Goal: Task Accomplishment & Management: Manage account settings

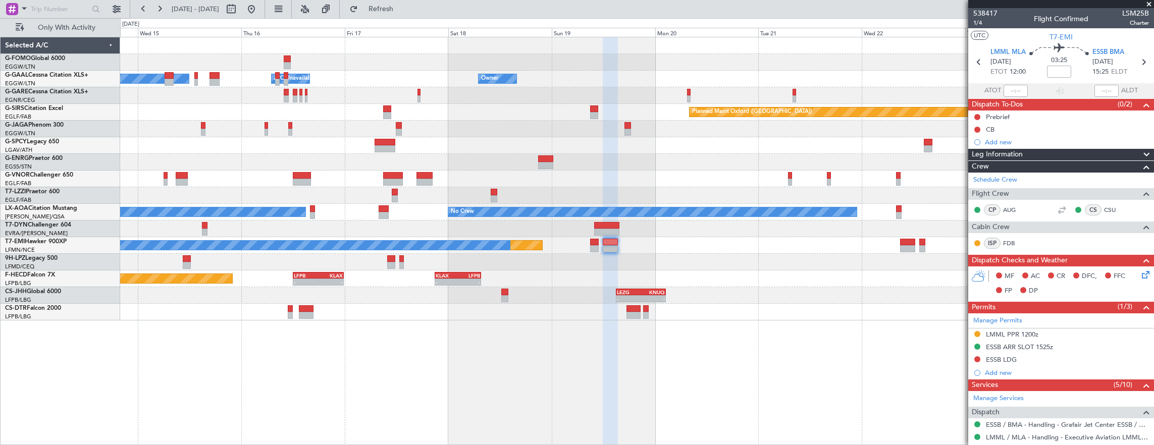
click at [812, 229] on div "Owner A/C Unavailable Owner Owner A/C Unavailable Owner Planned Maint [GEOGRAPH…" at bounding box center [637, 178] width 1034 height 283
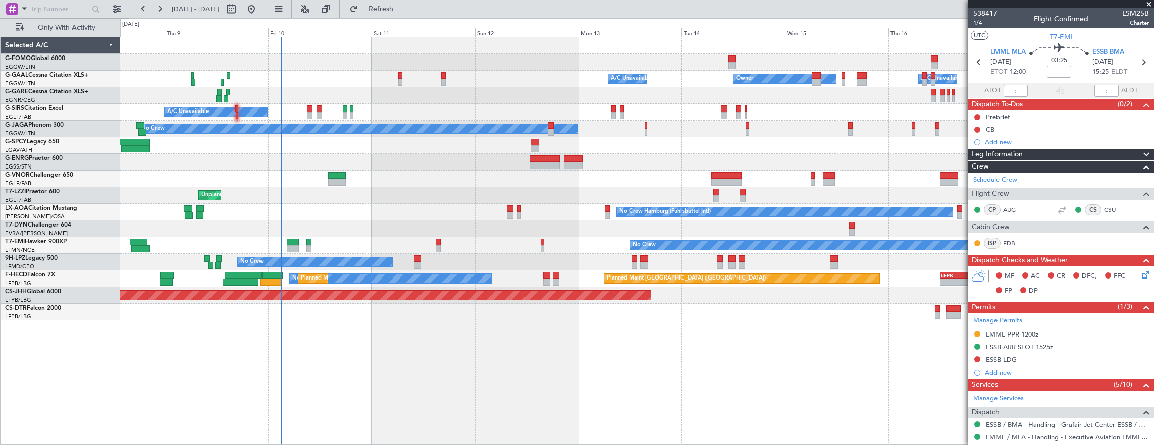
click at [571, 267] on div "Owner A/C Unavailable Owner Owner A/C Unavailable A/C Unavailable Planned Maint…" at bounding box center [637, 178] width 1034 height 283
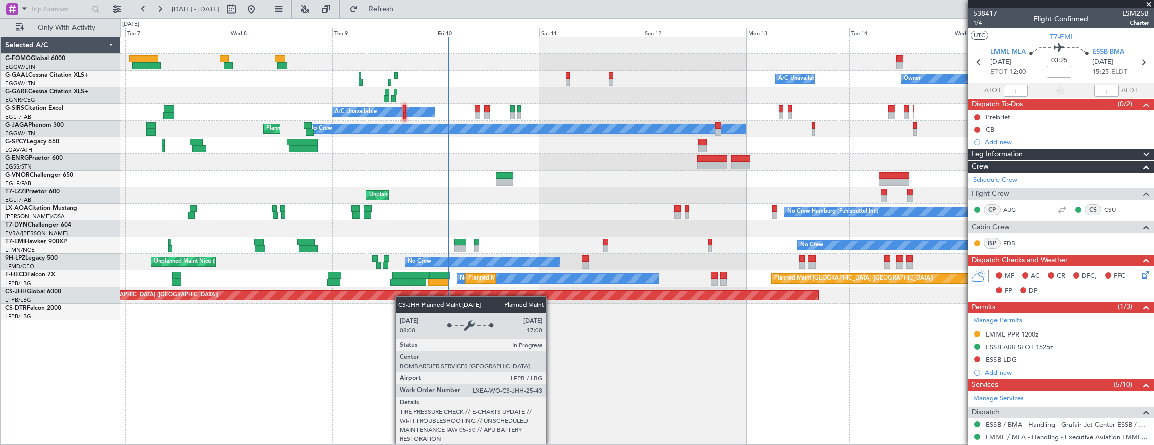
click at [381, 289] on div "Planned Maint [GEOGRAPHIC_DATA] ([GEOGRAPHIC_DATA])" at bounding box center [637, 295] width 1034 height 17
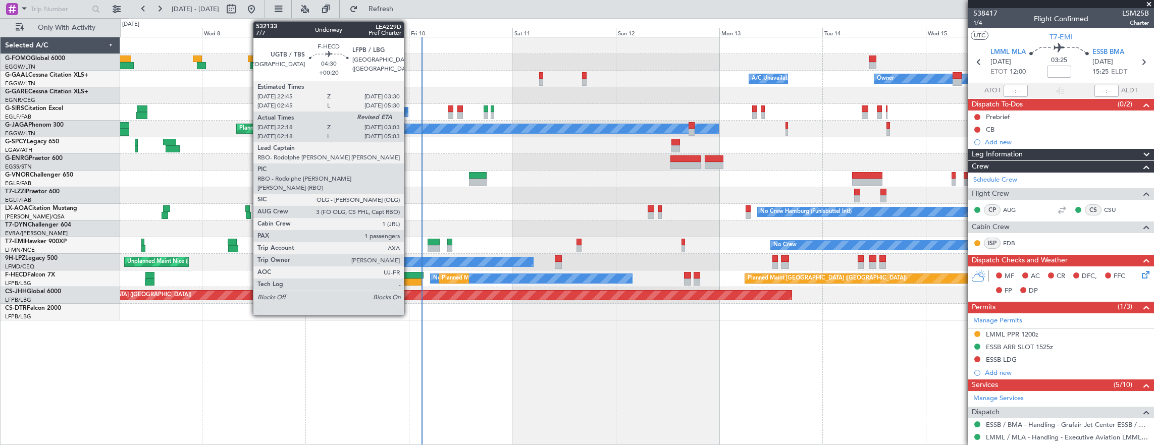
click at [409, 277] on div at bounding box center [413, 275] width 21 height 7
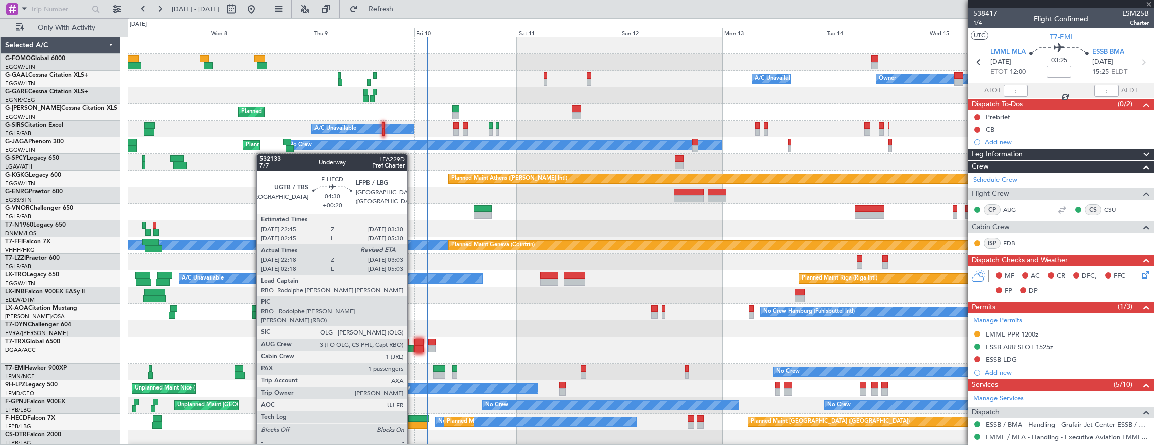
type input "+00:20"
type input "22:28"
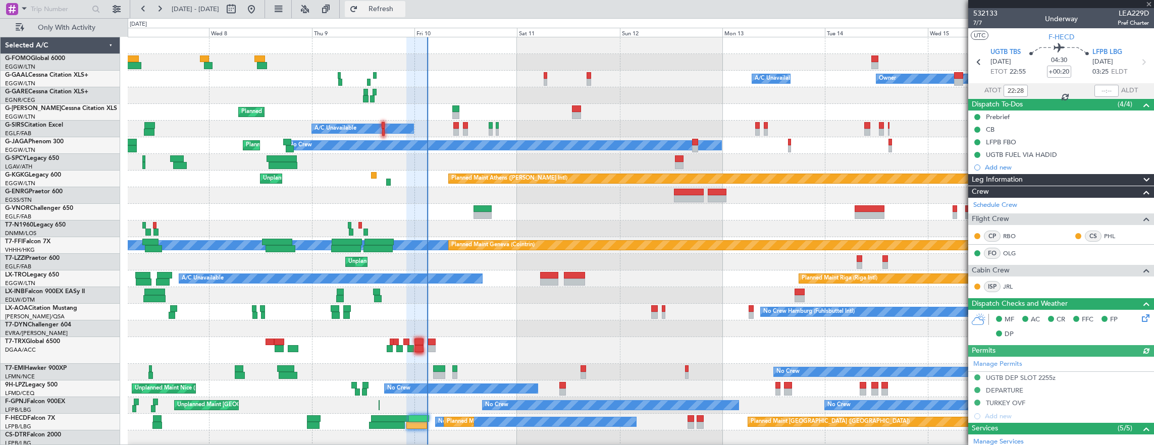
click at [405, 4] on button "Refresh" at bounding box center [375, 9] width 61 height 16
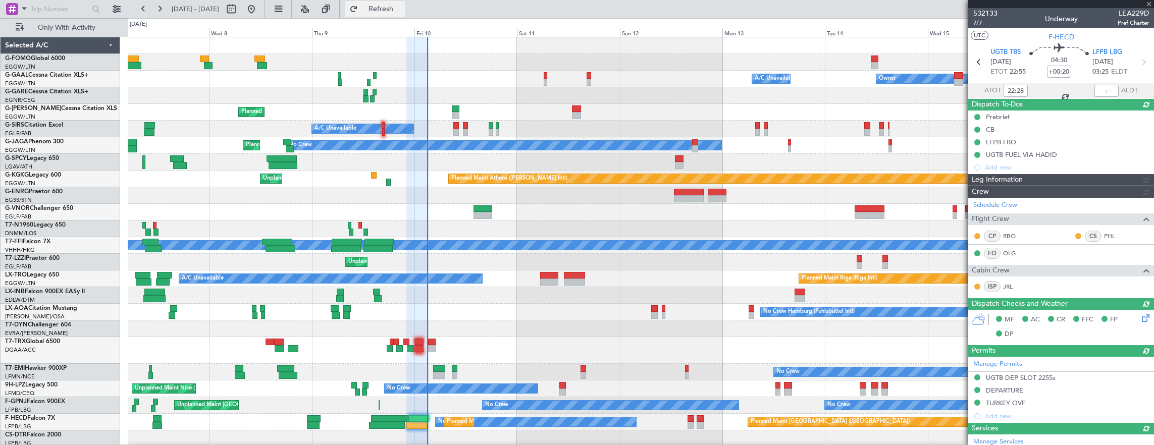
type input "02:55"
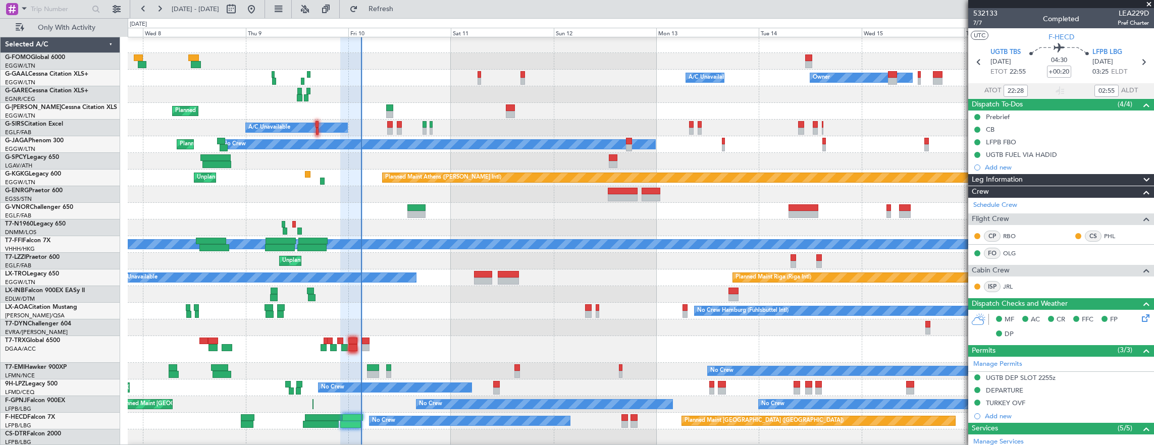
click at [494, 269] on div "Owner A/C Unavailable Owner A/C Unavailable Owner Planned Maint [GEOGRAPHIC_DAT…" at bounding box center [641, 241] width 1026 height 410
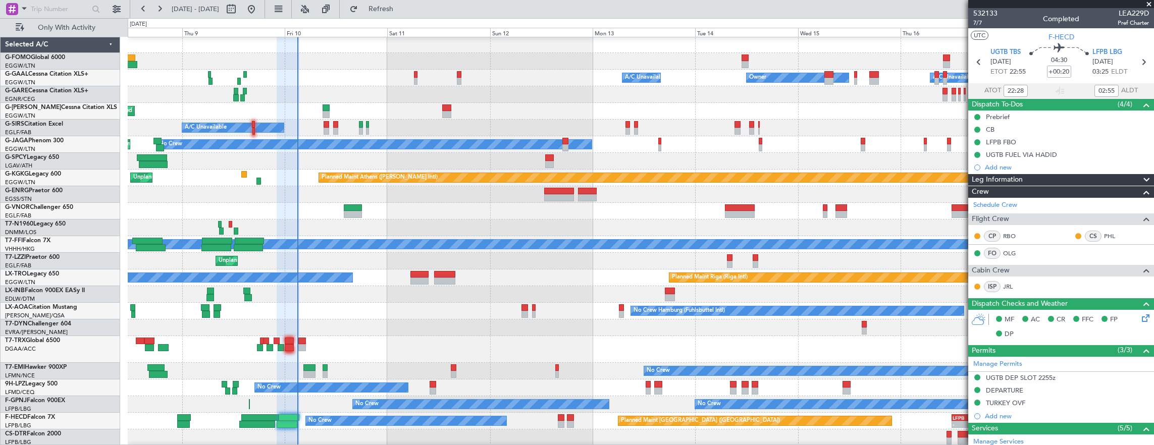
click at [407, 249] on div "Owner A/C Unavailable Owner A/C Unavailable Owner Planned Maint [GEOGRAPHIC_DAT…" at bounding box center [641, 241] width 1026 height 410
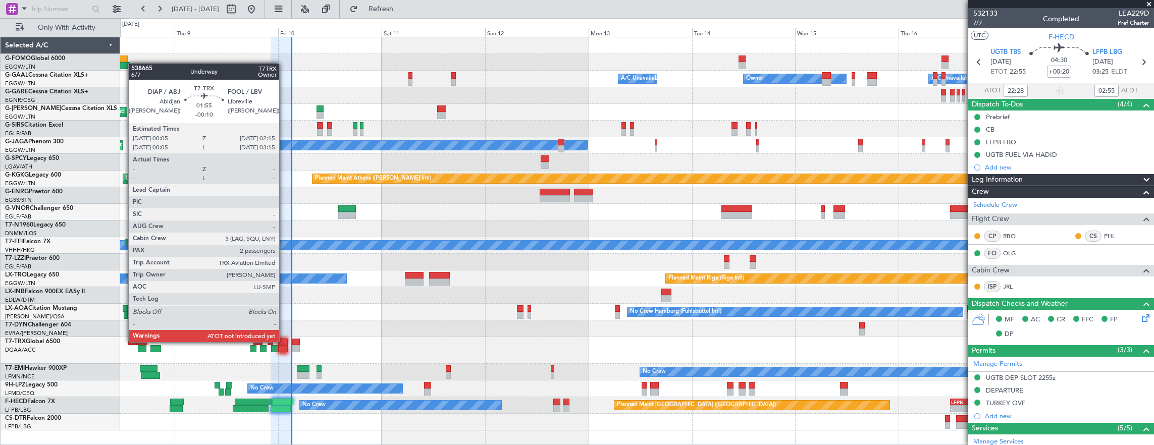
click at [284, 342] on div at bounding box center [283, 342] width 10 height 7
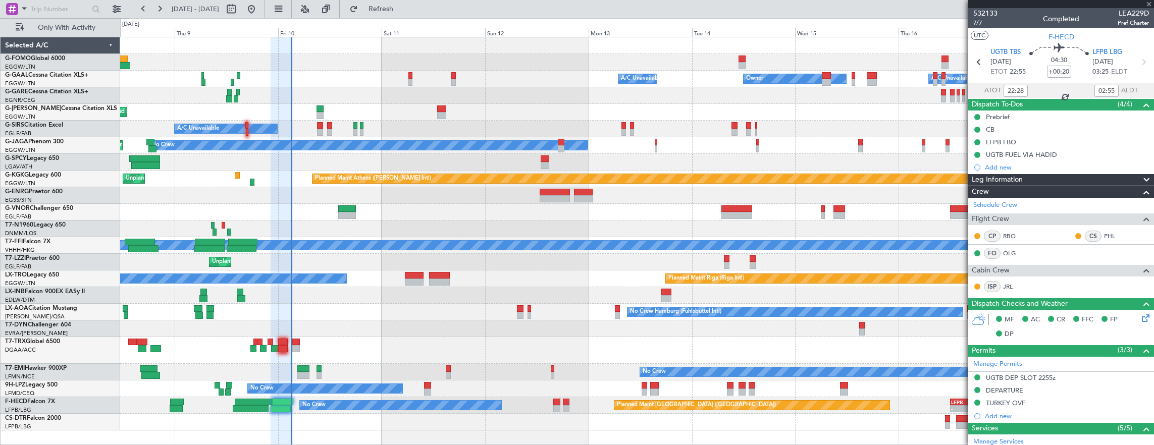
type input "-00:10"
type input "2"
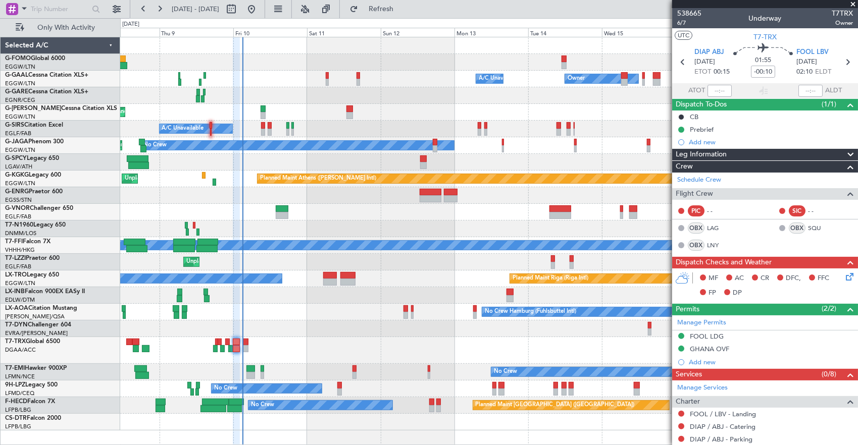
click at [501, 60] on div at bounding box center [488, 62] width 737 height 17
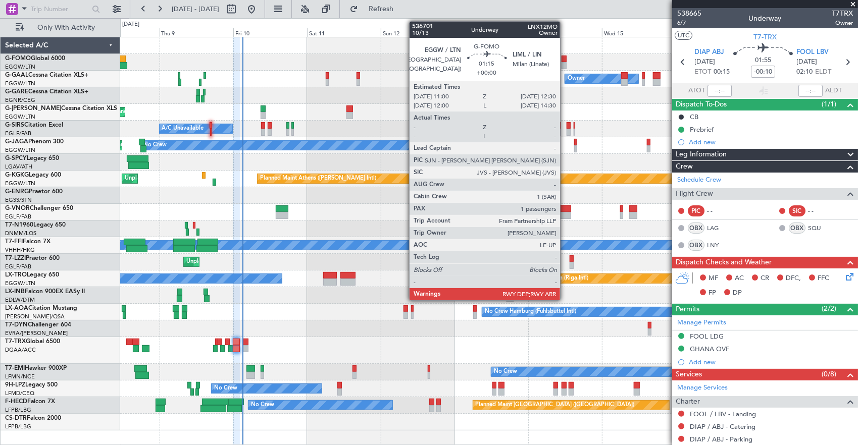
click at [565, 59] on div at bounding box center [563, 59] width 5 height 7
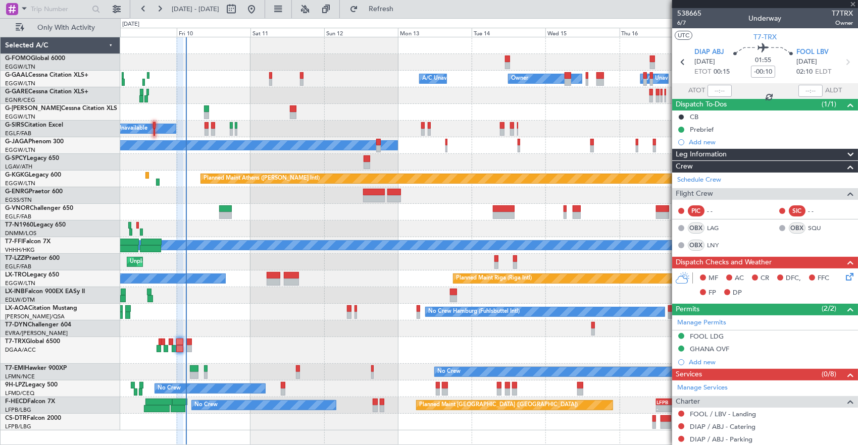
click at [241, 44] on div "Owner A/C Unavailable Owner Owner A/C Unavailable Planned Maint [GEOGRAPHIC_DAT…" at bounding box center [488, 233] width 737 height 393
type input "1"
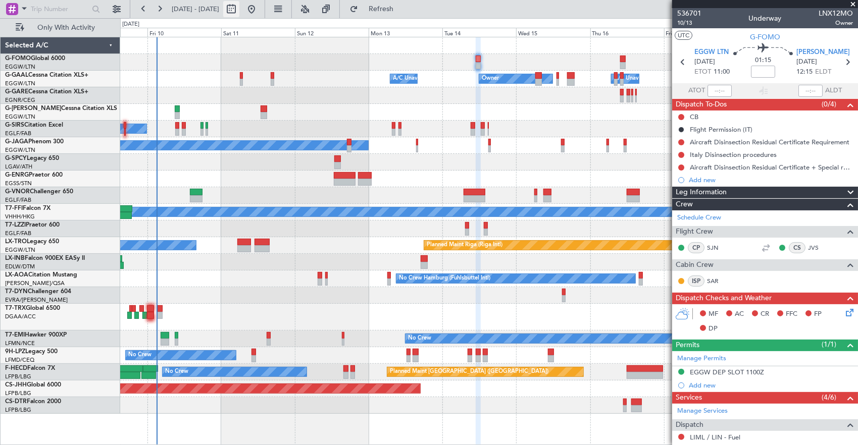
click at [239, 9] on button at bounding box center [231, 9] width 16 height 16
select select "10"
select select "2025"
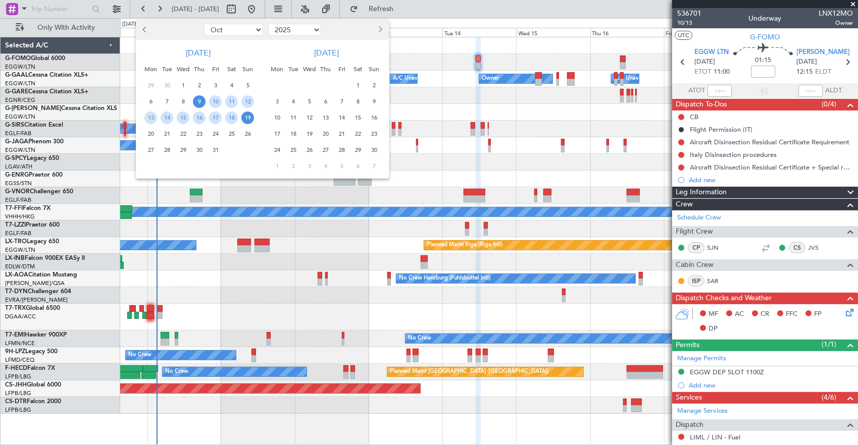
click at [199, 100] on span "9" at bounding box center [199, 101] width 13 height 13
click at [212, 120] on span "17" at bounding box center [215, 118] width 13 height 13
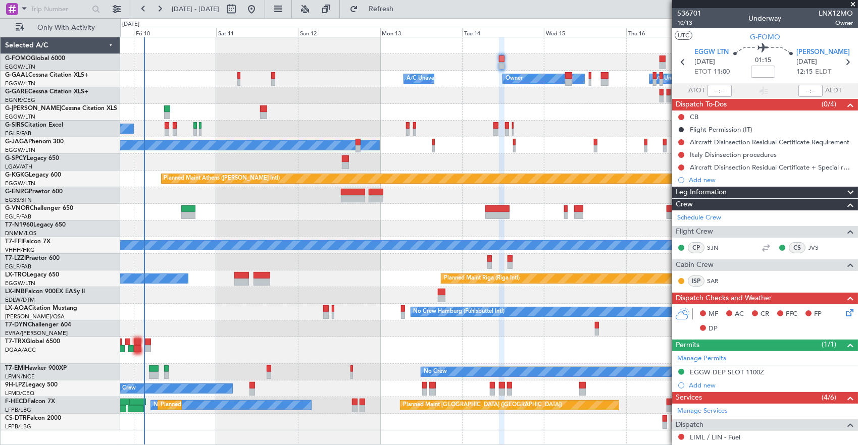
click at [319, 74] on div "Owner A/C Unavailable Owner A/C Unavailable Owner" at bounding box center [488, 79] width 737 height 17
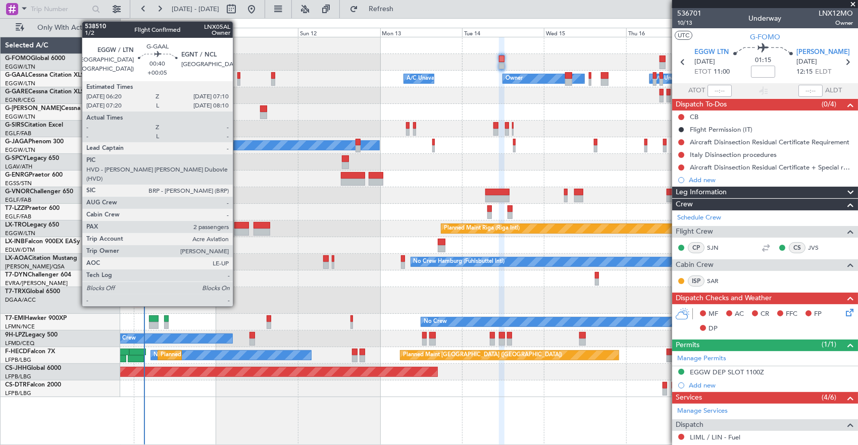
click at [237, 76] on div at bounding box center [238, 75] width 3 height 7
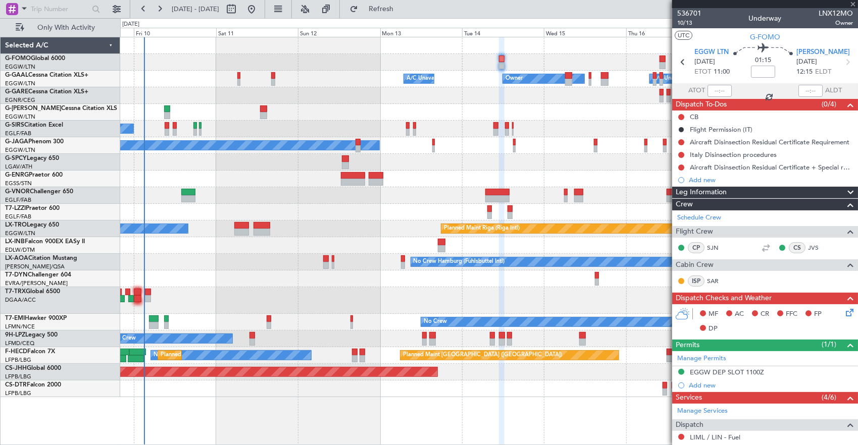
type input "+00:05"
type input "2"
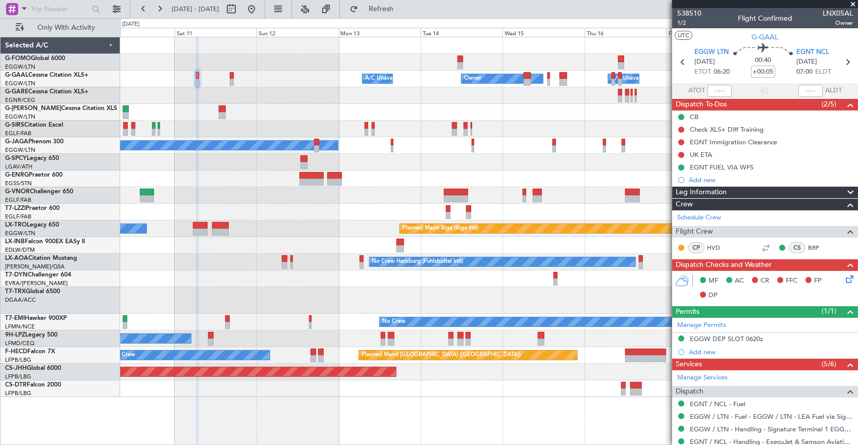
click at [513, 85] on div "Owner A/C Unavailable Owner Owner A/C Unavailable Planned Maint [GEOGRAPHIC_DAT…" at bounding box center [488, 217] width 737 height 360
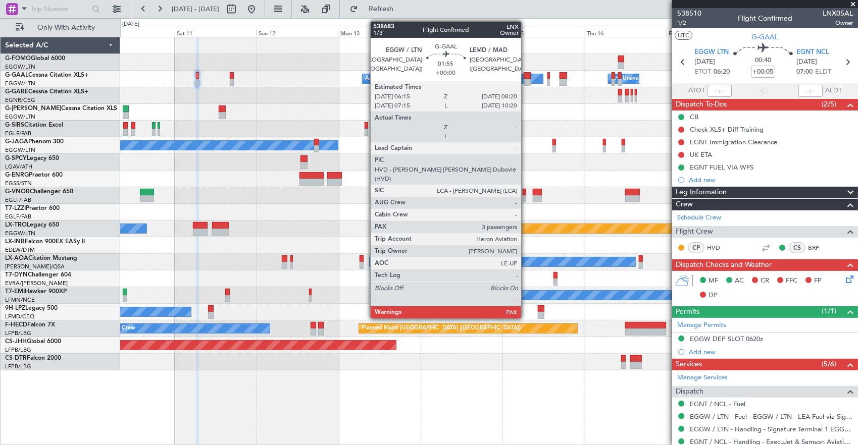
click at [526, 80] on div at bounding box center [527, 82] width 8 height 7
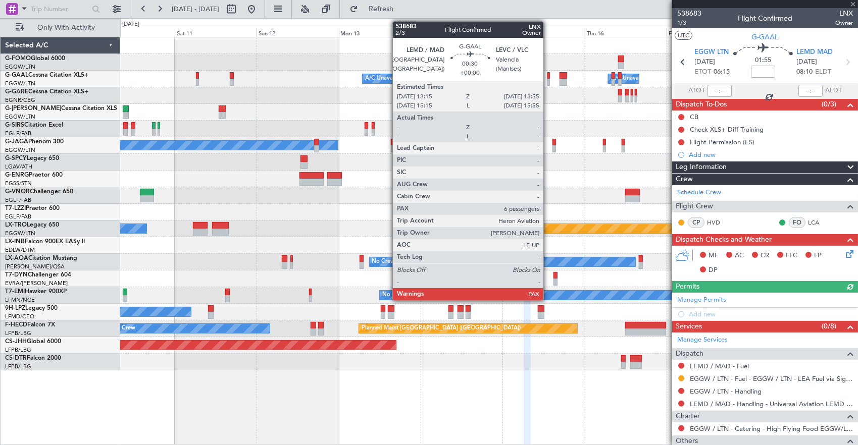
click at [548, 77] on div at bounding box center [548, 75] width 3 height 7
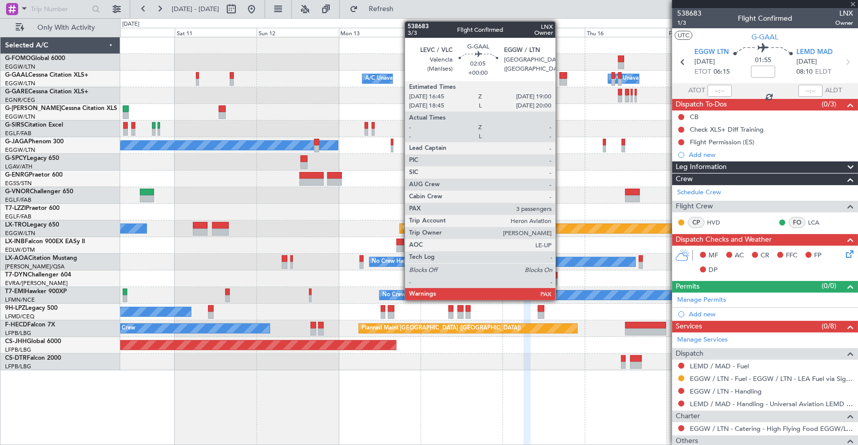
click at [560, 75] on div at bounding box center [563, 75] width 8 height 7
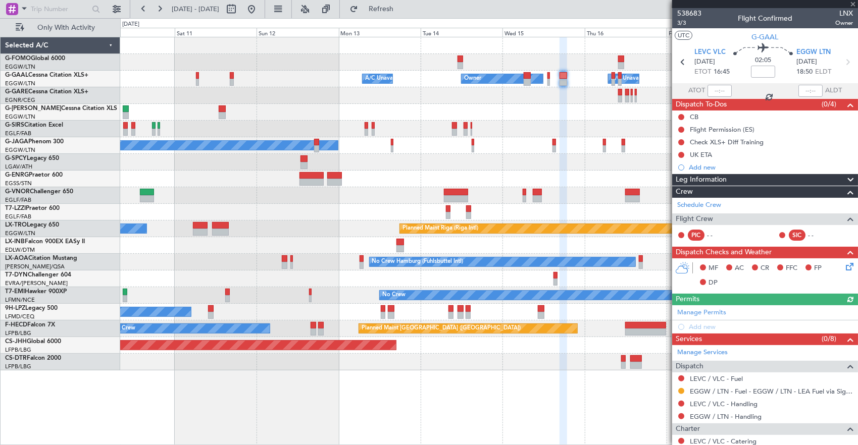
click at [615, 85] on div "Owner A/C Unavailable Owner Owner A/C Unavailable" at bounding box center [488, 79] width 737 height 17
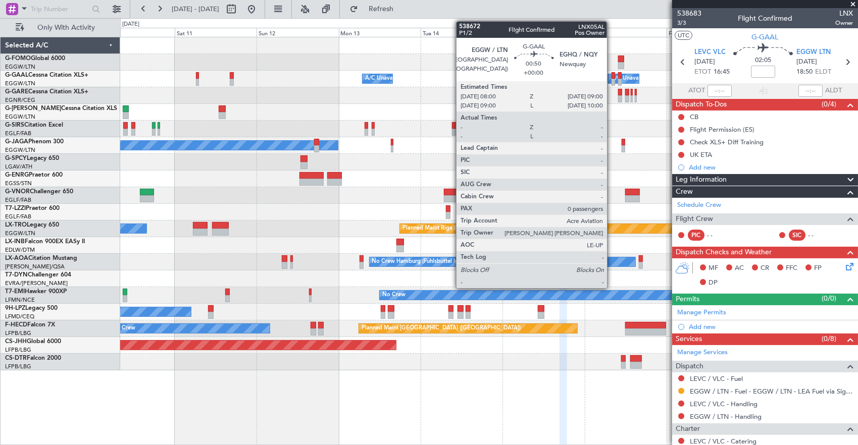
click at [612, 77] on div at bounding box center [613, 75] width 4 height 7
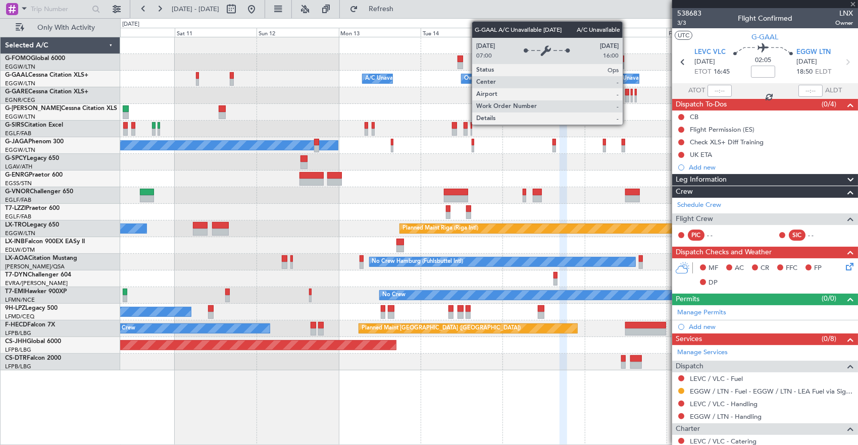
type input "0"
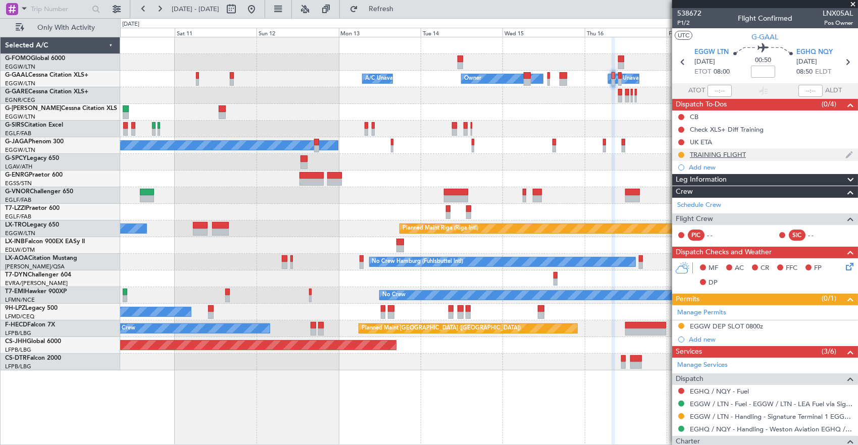
click at [753, 151] on div "TRAINING FLIGHT" at bounding box center [765, 154] width 186 height 13
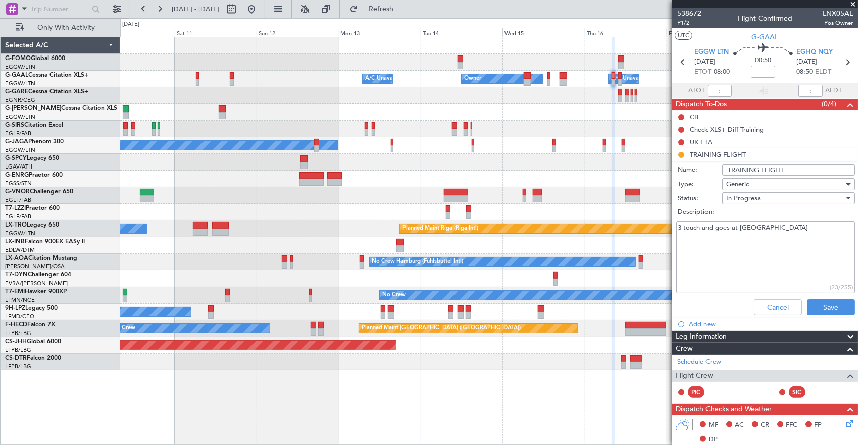
drag, startPoint x: 640, startPoint y: 227, endPoint x: 600, endPoint y: 212, distance: 43.1
click at [600, 215] on fb-app "[DATE] - [DATE] Refresh Quick Links Only With Activity Owner A/C Unavailable Ow…" at bounding box center [429, 227] width 858 height 438
click at [765, 314] on button "Cancel" at bounding box center [778, 307] width 48 height 16
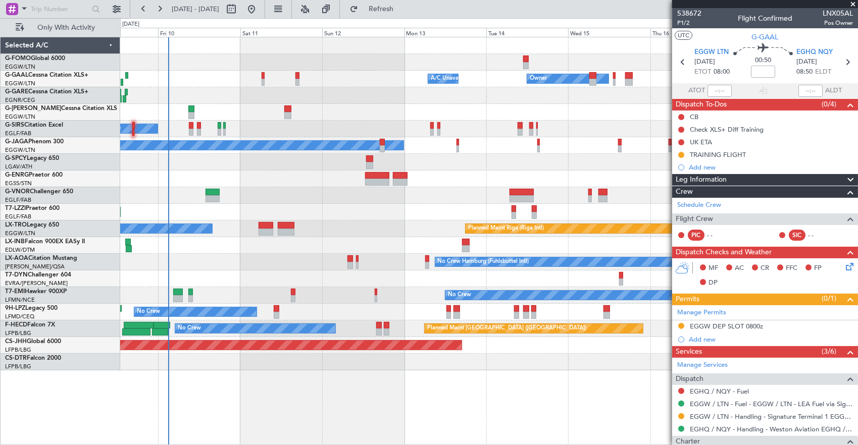
click at [466, 104] on div "Owner A/C Unavailable Owner A/C Unavailable Owner Planned Maint [GEOGRAPHIC_DAT…" at bounding box center [488, 203] width 737 height 333
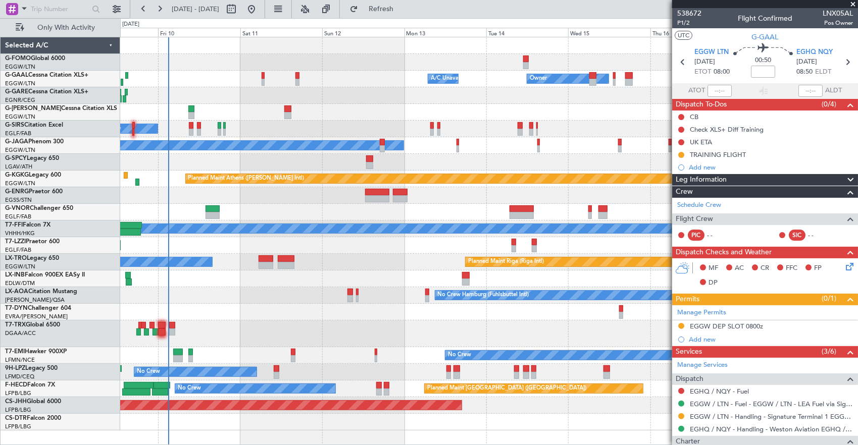
click at [500, 99] on div at bounding box center [488, 95] width 737 height 17
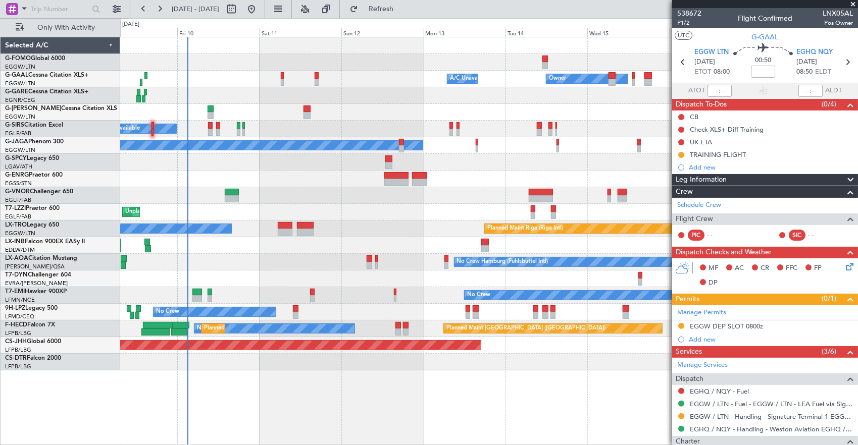
click at [322, 110] on div "Planned Maint [GEOGRAPHIC_DATA] ([GEOGRAPHIC_DATA])" at bounding box center [488, 112] width 737 height 17
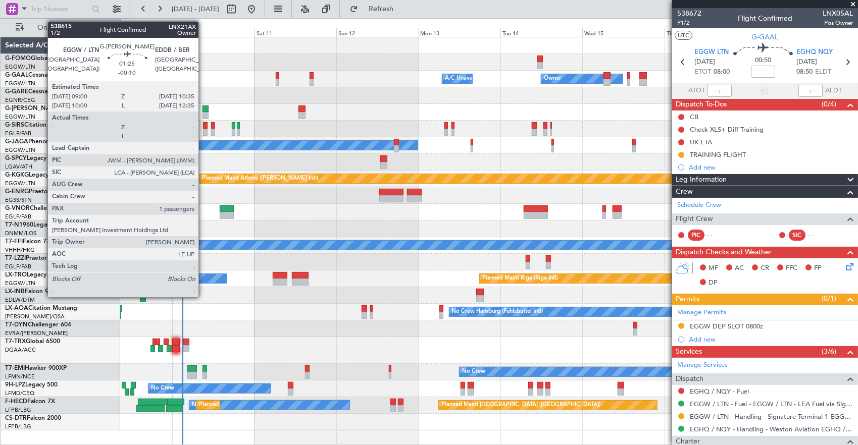
click at [203, 111] on div at bounding box center [205, 108] width 6 height 7
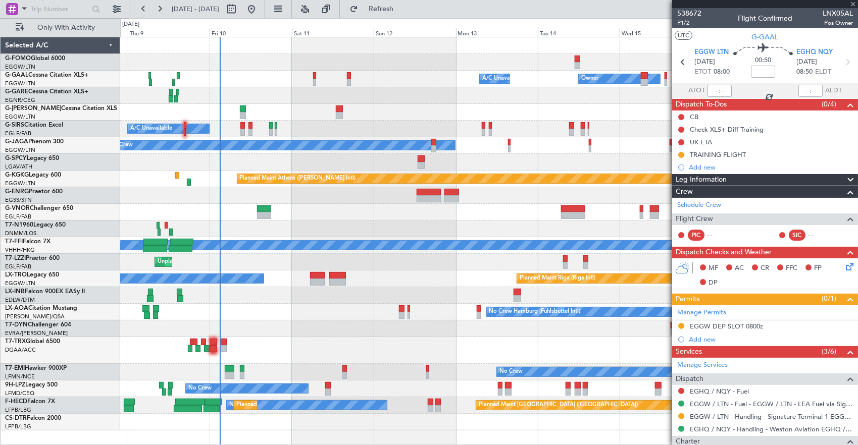
click at [187, 115] on div "Planned Maint [GEOGRAPHIC_DATA] ([GEOGRAPHIC_DATA])" at bounding box center [488, 112] width 737 height 17
type input "-00:10"
type input "1"
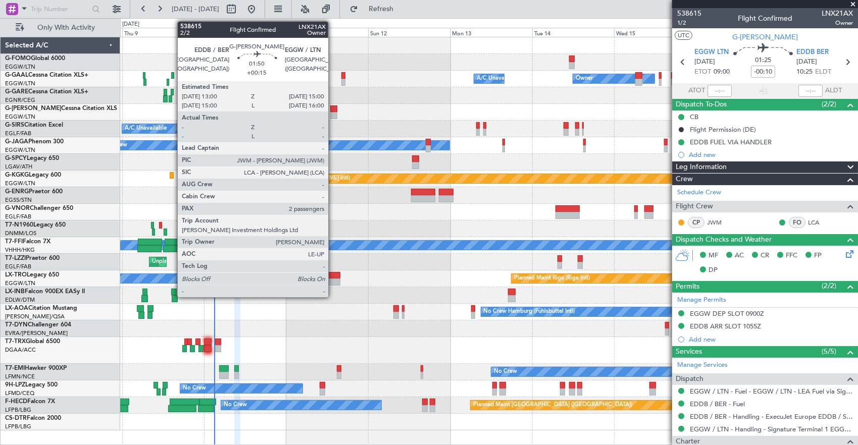
click at [333, 112] on div at bounding box center [333, 115] width 7 height 7
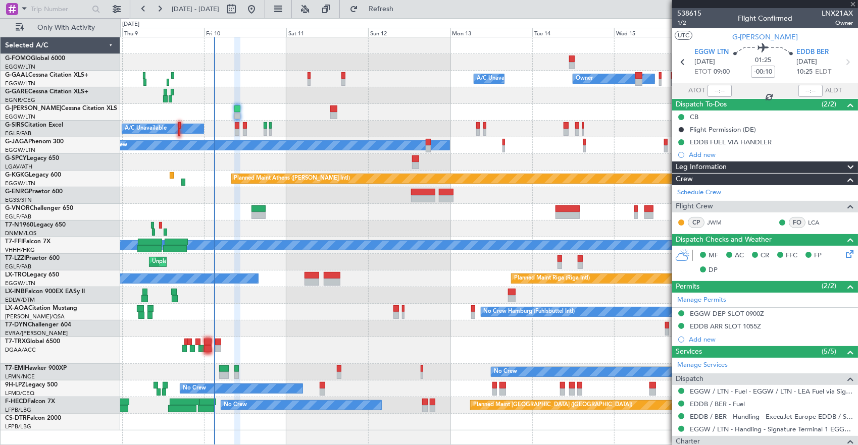
type input "+00:15"
type input "2"
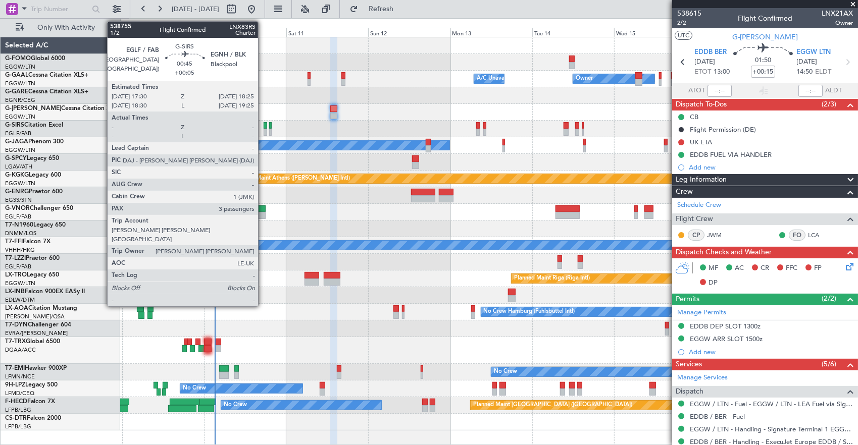
click at [263, 129] on div at bounding box center [265, 132] width 4 height 7
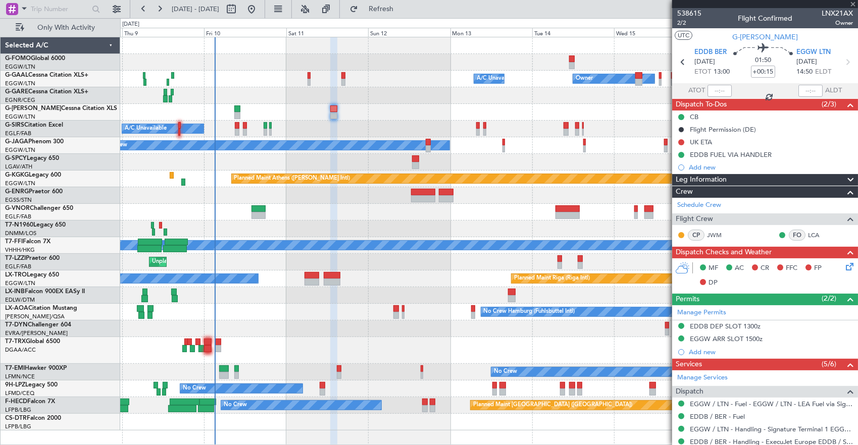
type input "+00:05"
type input "3"
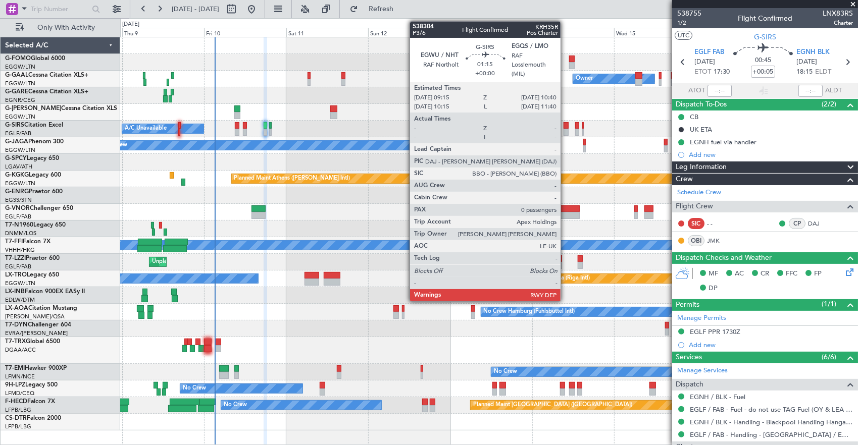
click at [565, 124] on div at bounding box center [565, 125] width 5 height 7
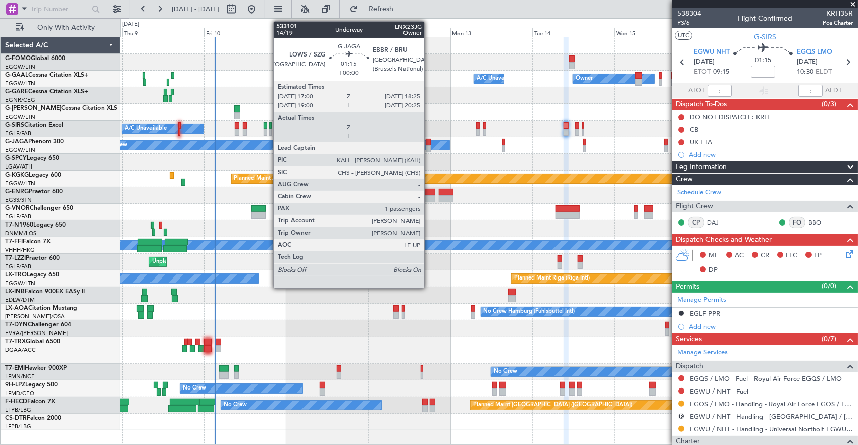
click at [429, 139] on div at bounding box center [427, 142] width 5 height 7
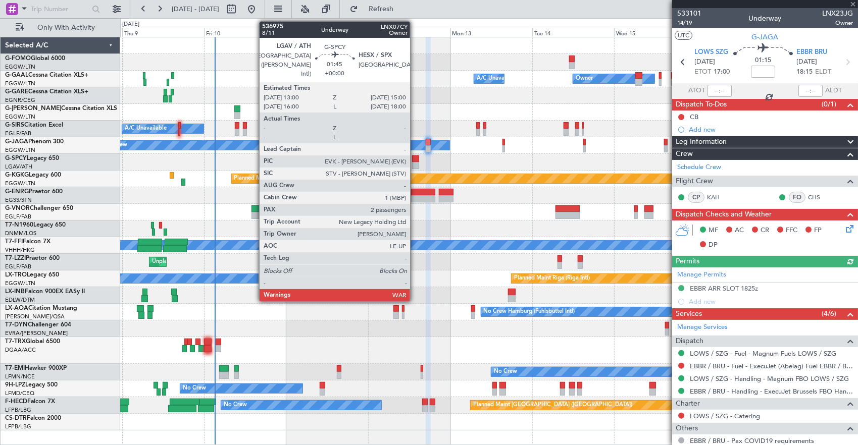
click at [415, 163] on div at bounding box center [415, 165] width 7 height 7
type input "2"
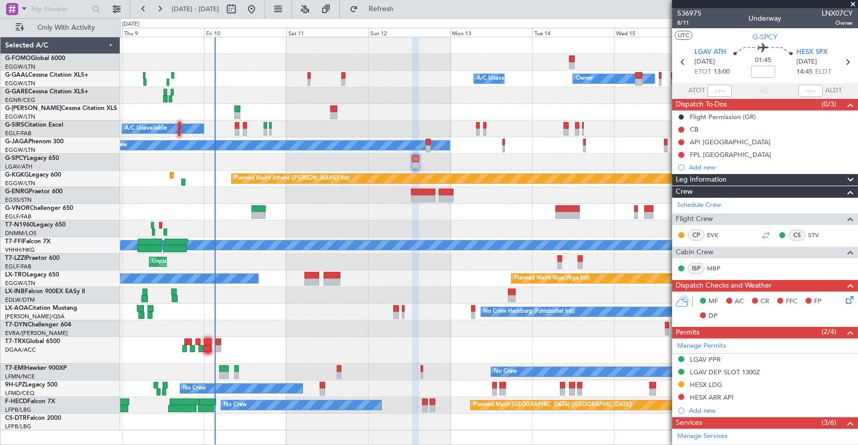
scroll to position [202, 0]
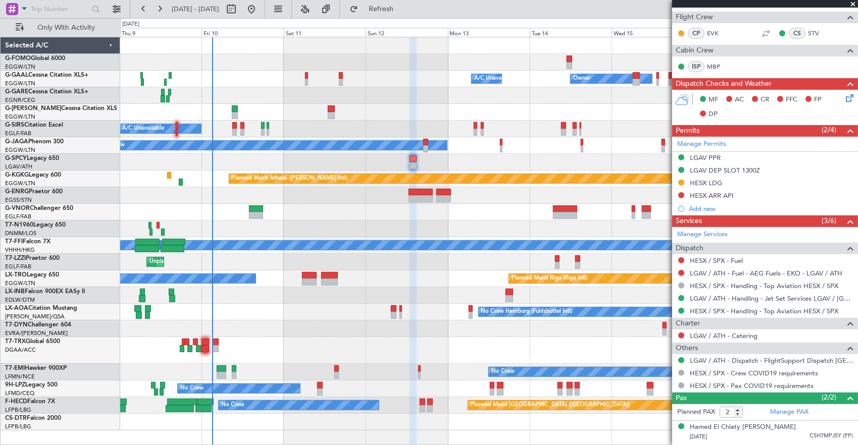
click at [545, 168] on div at bounding box center [488, 162] width 737 height 17
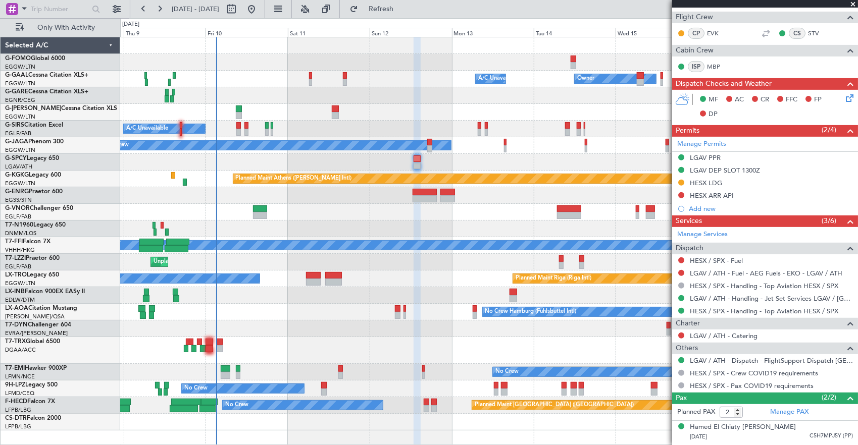
click at [185, 186] on div "Planned Maint Athens ([PERSON_NAME] Intl) Unplanned Maint [GEOGRAPHIC_DATA] (At…" at bounding box center [488, 179] width 737 height 17
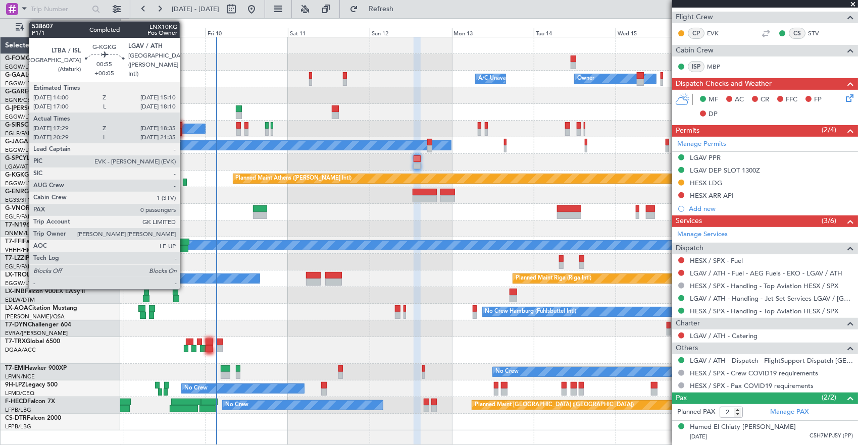
click at [185, 181] on div at bounding box center [185, 182] width 4 height 7
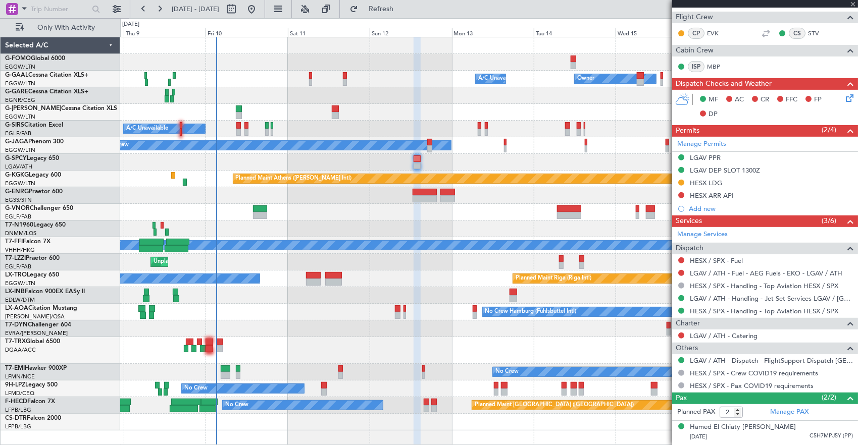
type input "+00:05"
type input "17:29"
type input "18:20"
type input "0"
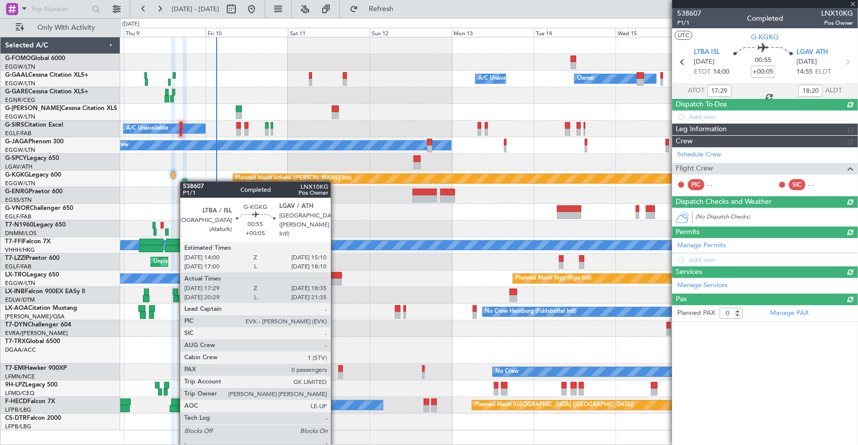
scroll to position [0, 0]
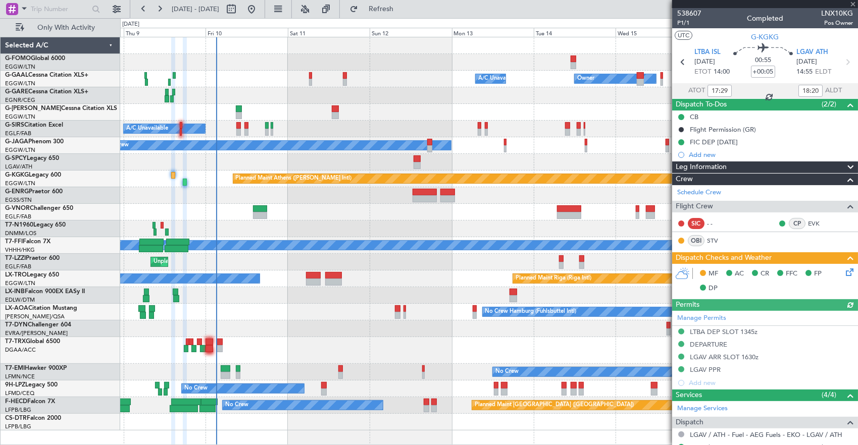
click at [845, 274] on icon at bounding box center [847, 270] width 8 height 8
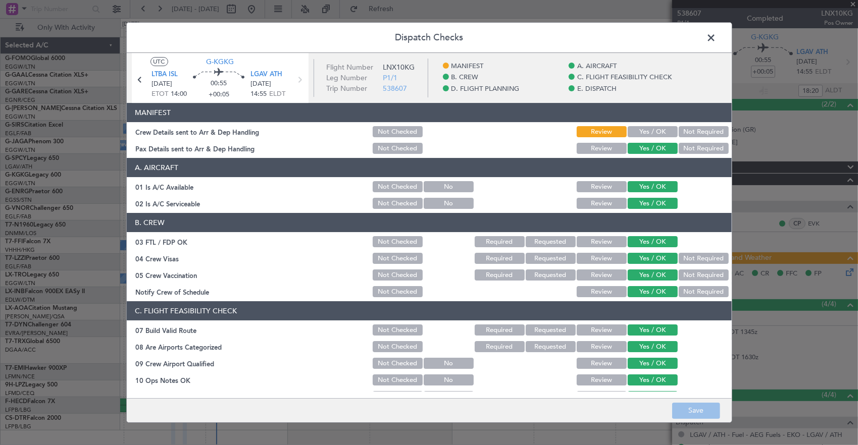
click at [692, 131] on button "Not Required" at bounding box center [703, 131] width 50 height 11
click at [703, 403] on button "Save" at bounding box center [696, 411] width 48 height 16
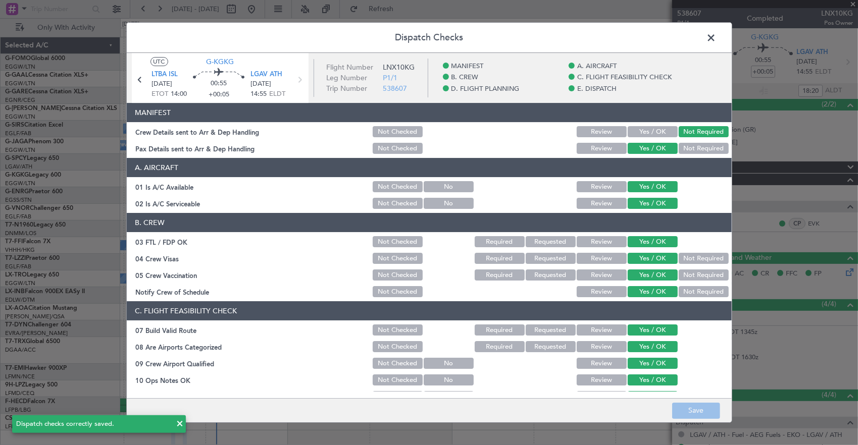
click at [716, 36] on span at bounding box center [716, 40] width 0 height 20
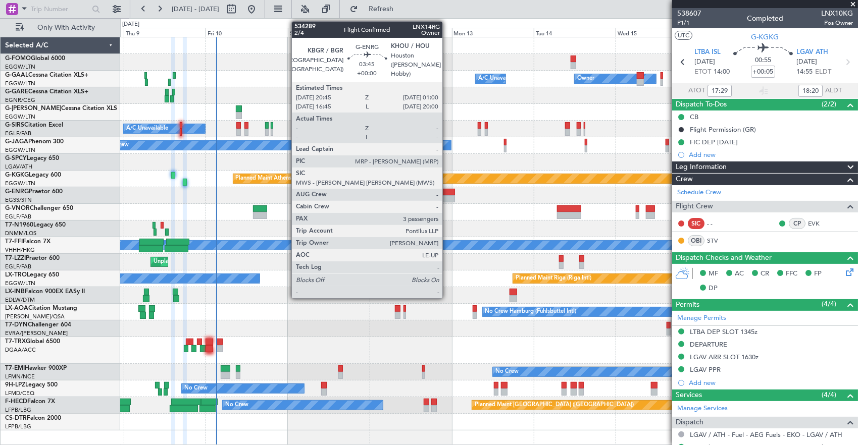
click at [447, 196] on div at bounding box center [447, 198] width 15 height 7
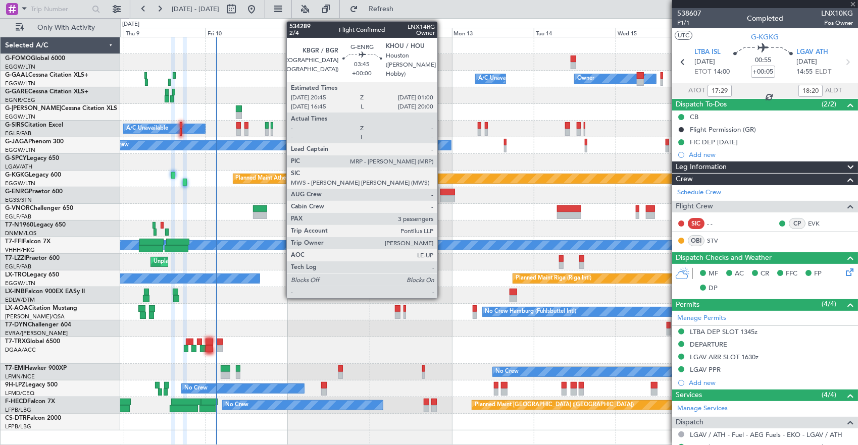
type input "3"
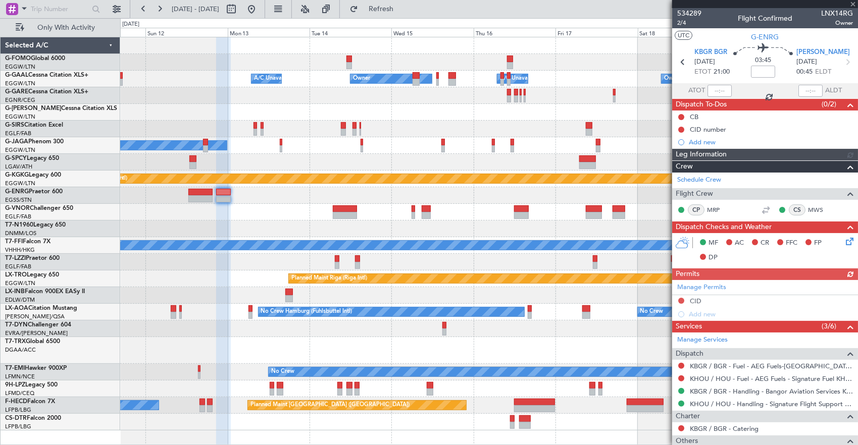
click at [251, 161] on div "Owner A/C Unavailable Owner A/C Unavailable Owner Planned Maint [GEOGRAPHIC_DAT…" at bounding box center [488, 233] width 737 height 393
click at [149, 147] on div "Owner A/C Unavailable Owner A/C Unavailable Owner Planned Maint [GEOGRAPHIC_DAT…" at bounding box center [488, 233] width 737 height 393
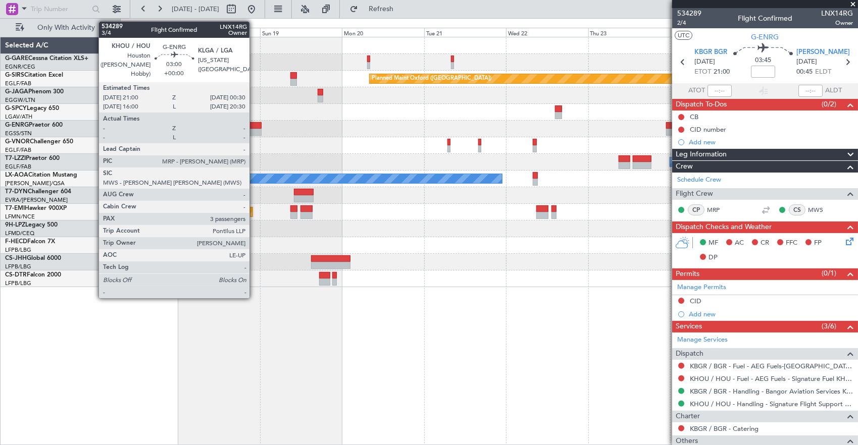
click at [254, 133] on div at bounding box center [255, 132] width 12 height 7
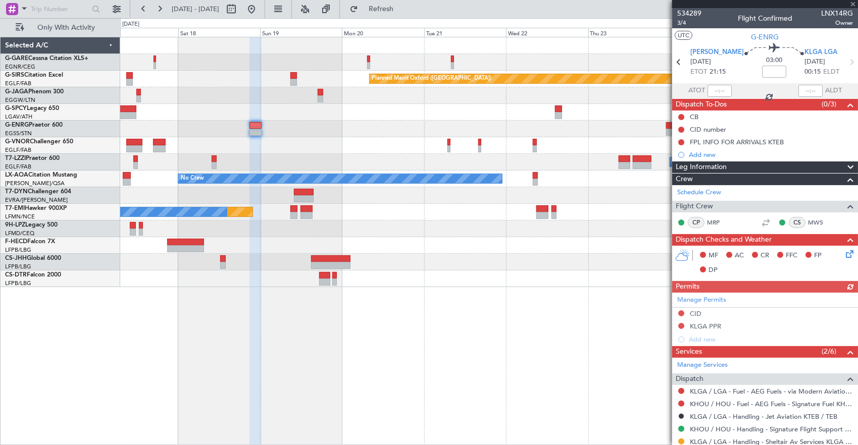
click at [358, 127] on div "Planned Maint Oxford ([GEOGRAPHIC_DATA]) A/C Unavailable [GEOGRAPHIC_DATA] ([GE…" at bounding box center [488, 162] width 737 height 250
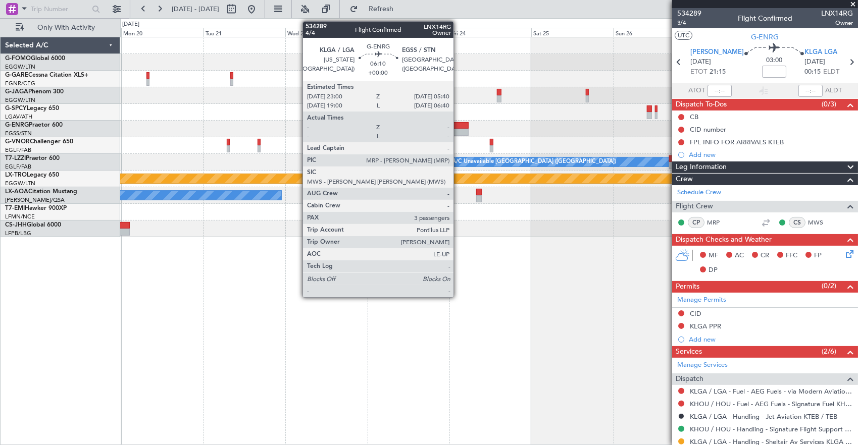
click at [111, 117] on div "A/C Unavailable [GEOGRAPHIC_DATA] ([GEOGRAPHIC_DATA]) Planned Maint [GEOGRAPHIC…" at bounding box center [429, 231] width 858 height 427
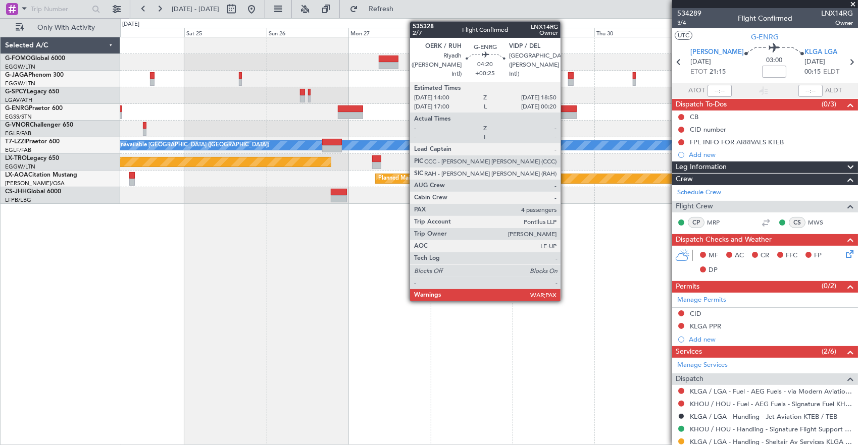
click at [565, 111] on div at bounding box center [568, 108] width 17 height 7
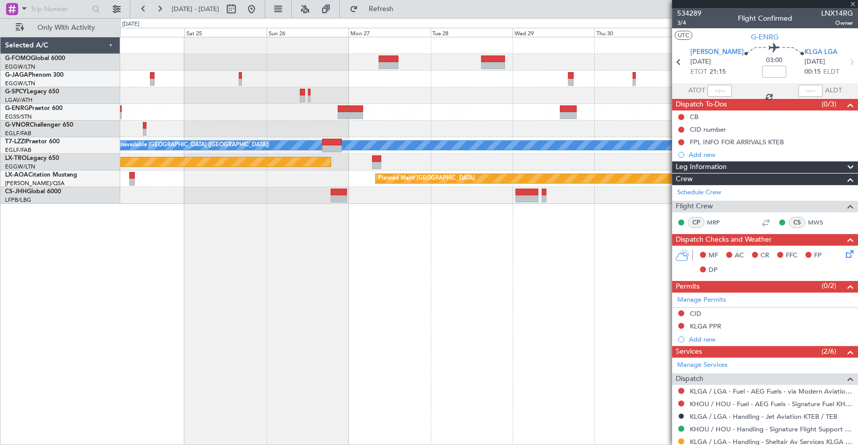
type input "+00:25"
type input "5"
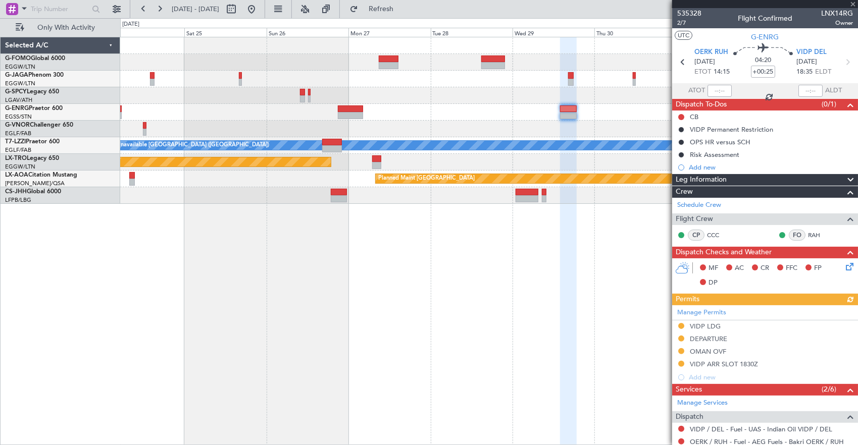
click at [623, 299] on div "A/C Unavailable [GEOGRAPHIC_DATA] ([GEOGRAPHIC_DATA]) Planned Maint [GEOGRAPHIC…" at bounding box center [489, 241] width 738 height 409
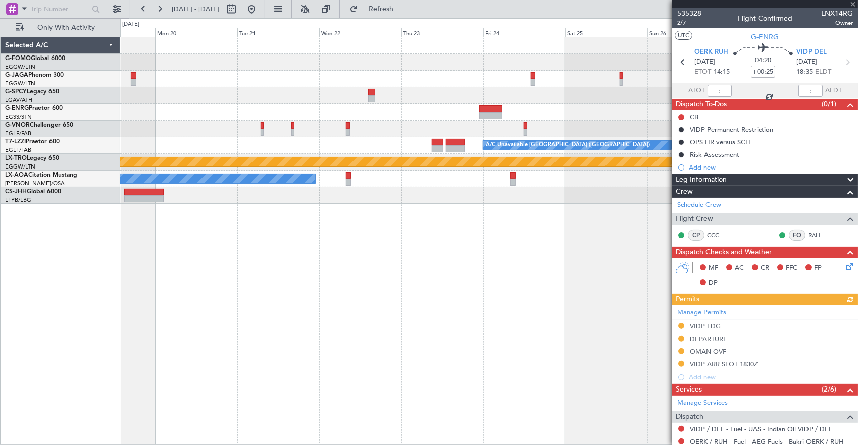
click at [772, 349] on fb-app "[DATE] - [DATE] Refresh Quick Links Only With Activity A/C Unavailable [GEOGRAP…" at bounding box center [429, 227] width 858 height 438
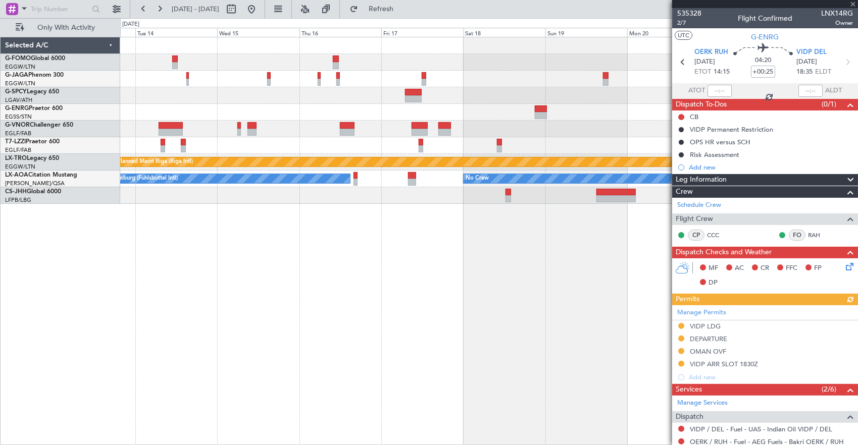
click at [829, 398] on fb-app "[DATE] - [DATE] Refresh Quick Links Only With Activity No Crew A/C Unavailable …" at bounding box center [429, 227] width 858 height 438
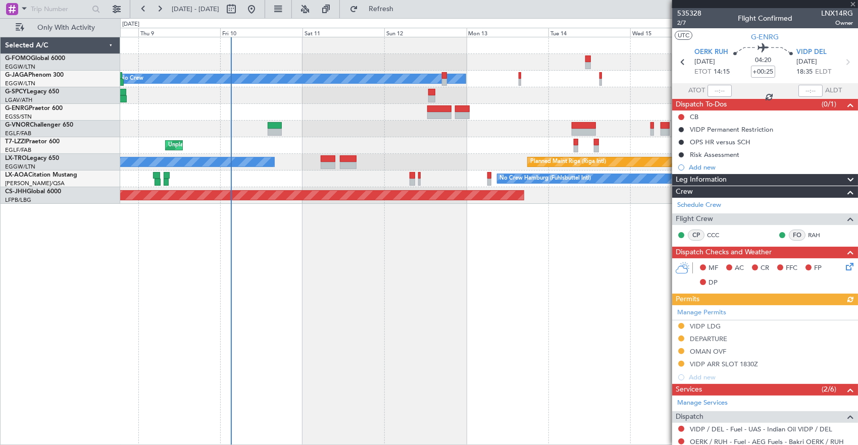
click at [376, 288] on div "No Crew Planned Maint [GEOGRAPHIC_DATA] ([GEOGRAPHIC_DATA]) Unplanned Maint [GE…" at bounding box center [489, 241] width 738 height 409
click at [295, 282] on div "No Crew Planned Maint [GEOGRAPHIC_DATA] ([GEOGRAPHIC_DATA]) Unplanned Maint [GE…" at bounding box center [489, 241] width 738 height 409
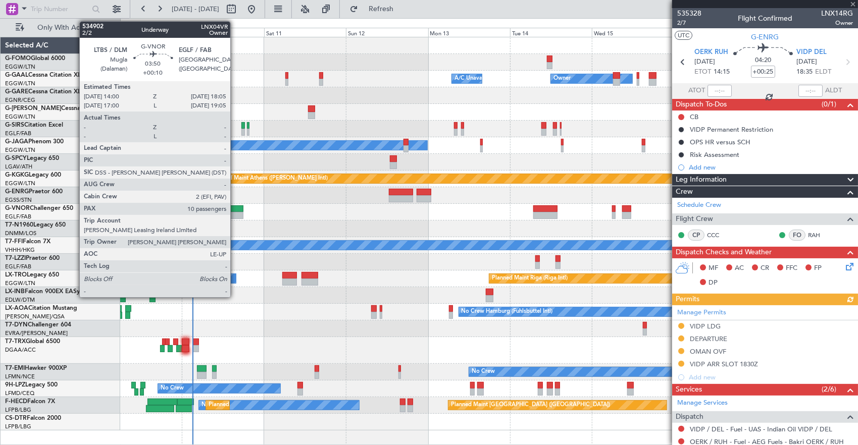
click at [235, 214] on div at bounding box center [236, 215] width 14 height 7
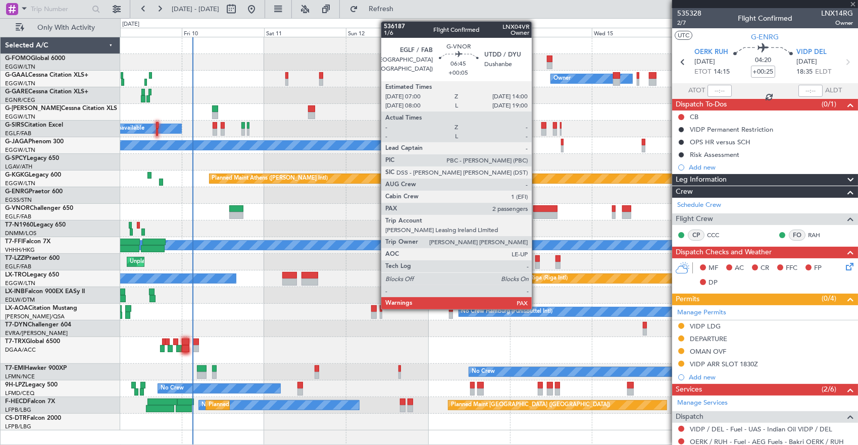
click at [537, 213] on div at bounding box center [545, 215] width 24 height 7
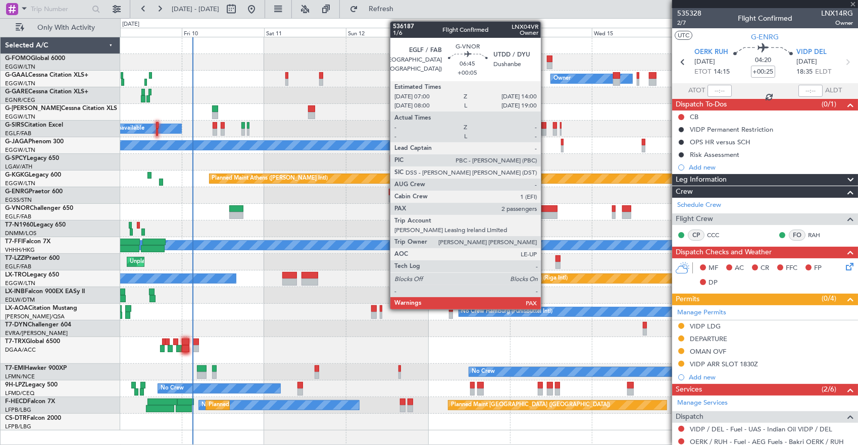
type input "+00:05"
type input "2"
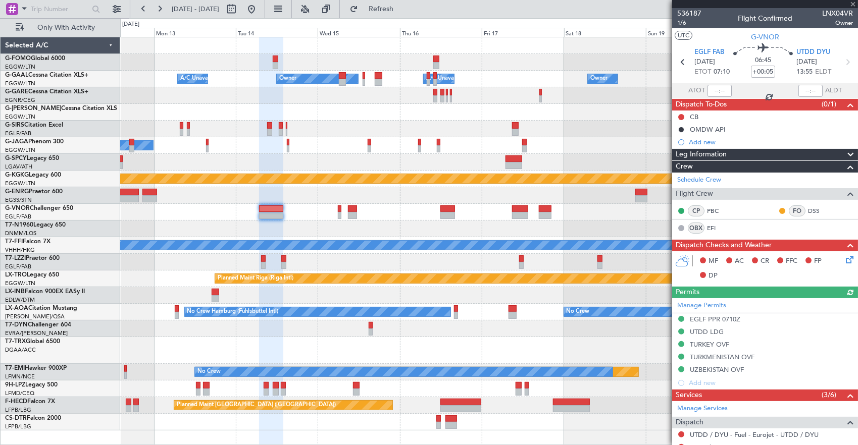
click at [312, 205] on div "Owner Owner A/C Unavailable A/C Unavailable Owner Planned Maint [GEOGRAPHIC_DAT…" at bounding box center [488, 233] width 737 height 393
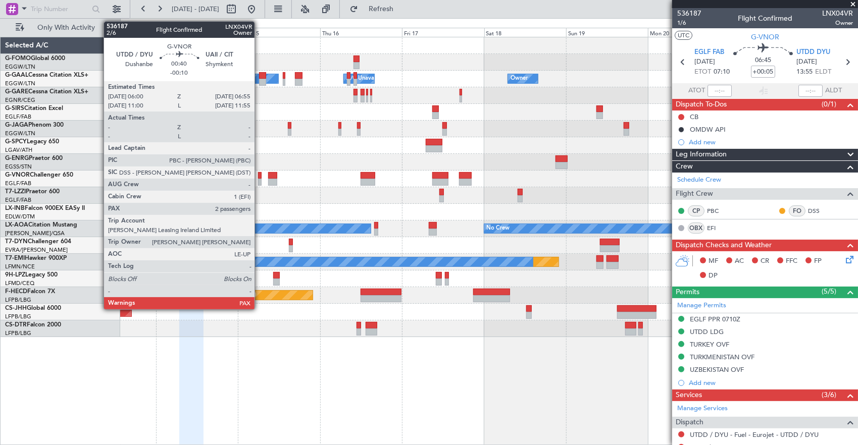
click at [259, 175] on div at bounding box center [260, 175] width 4 height 7
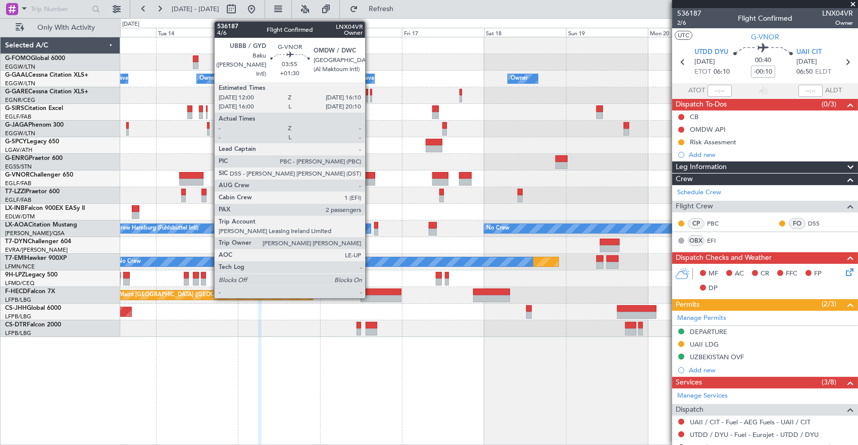
click at [370, 179] on div at bounding box center [367, 182] width 15 height 7
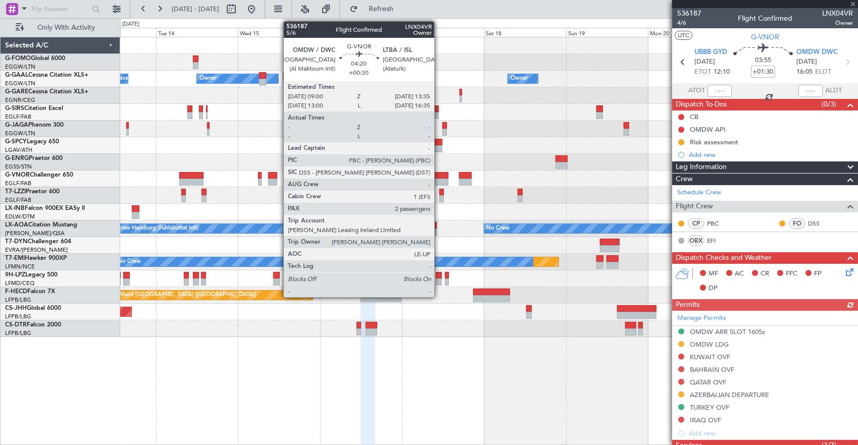
click at [439, 179] on div at bounding box center [440, 182] width 16 height 7
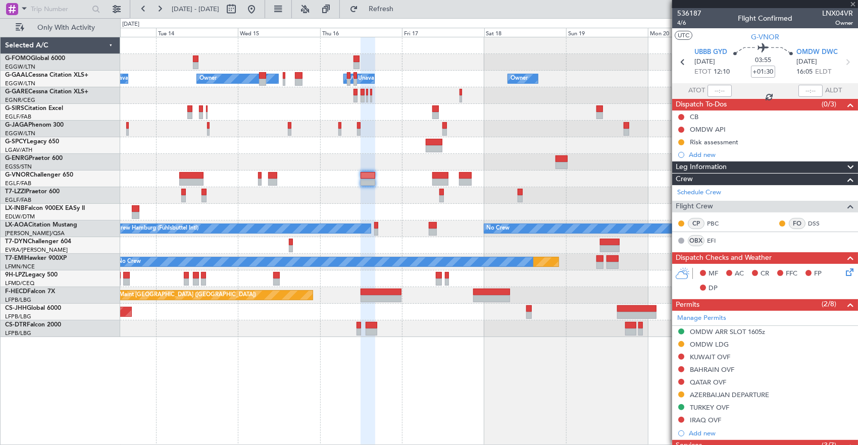
type input "+00:30"
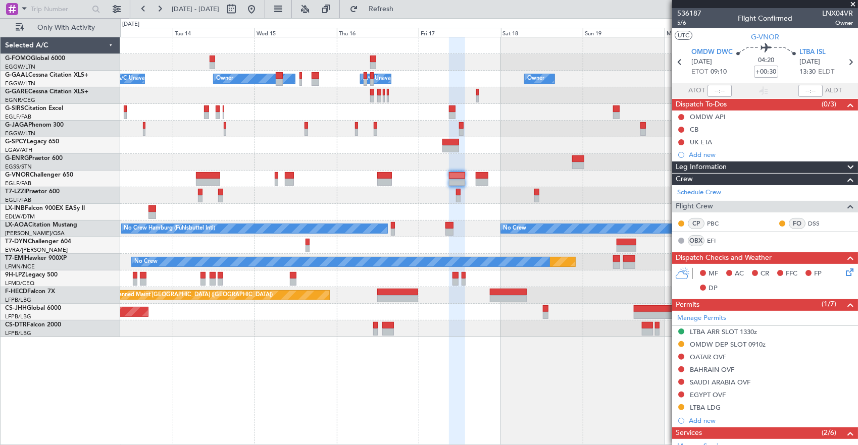
click at [582, 207] on div "Owner Owner A/C Unavailable A/C Unavailable Owner Planned Maint [GEOGRAPHIC_DAT…" at bounding box center [488, 187] width 737 height 300
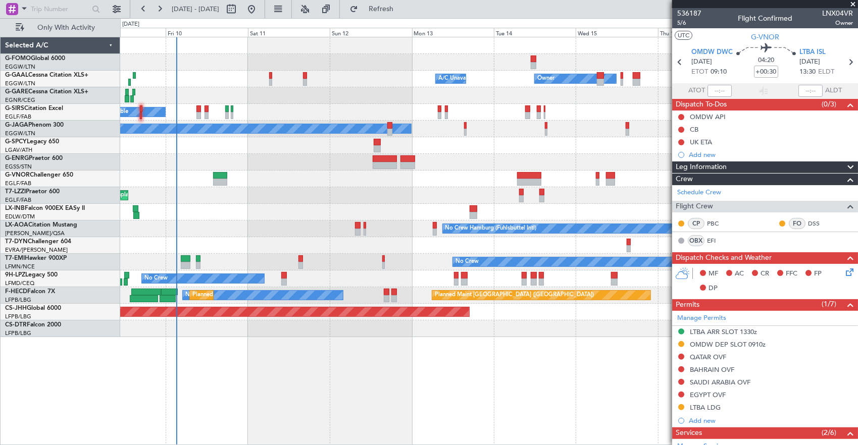
click at [322, 205] on div "Owner Owner A/C Unavailable A/C Unavailable Owner A/C Unavailable Planned Maint…" at bounding box center [488, 187] width 737 height 300
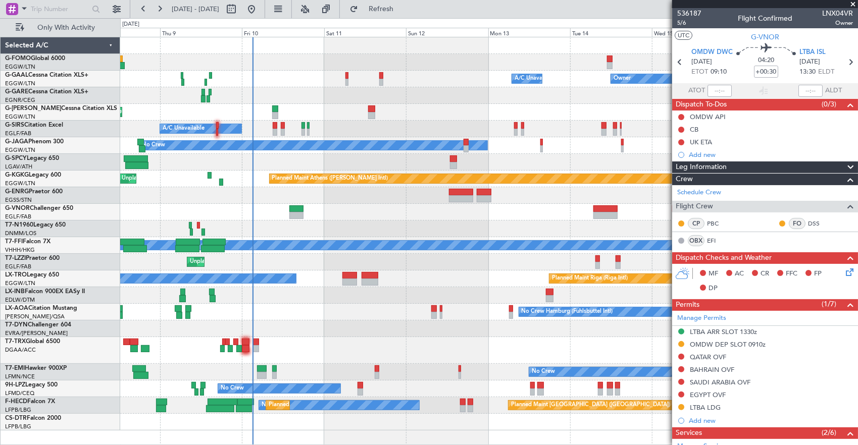
click at [579, 227] on div "Owner Owner A/C Unavailable A/C Unavailable Owner Planned Maint [GEOGRAPHIC_DAT…" at bounding box center [488, 233] width 737 height 393
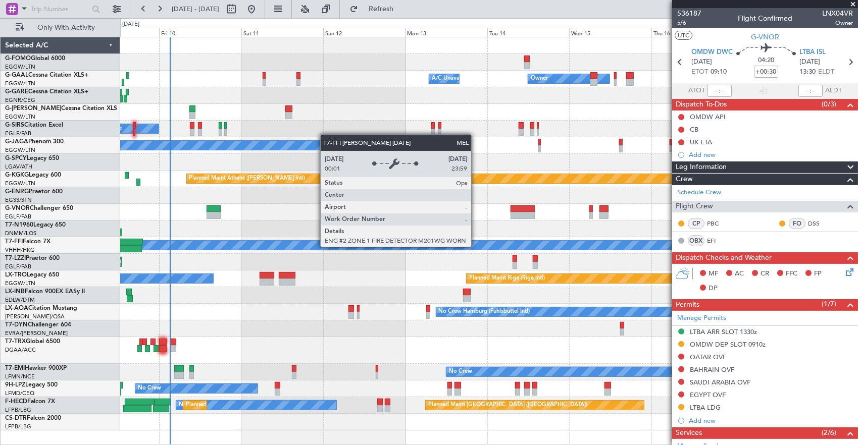
click at [689, 228] on fb-app "[DATE] - [DATE] Refresh Quick Links Only With Activity Owner Owner A/C Unavaila…" at bounding box center [429, 227] width 858 height 438
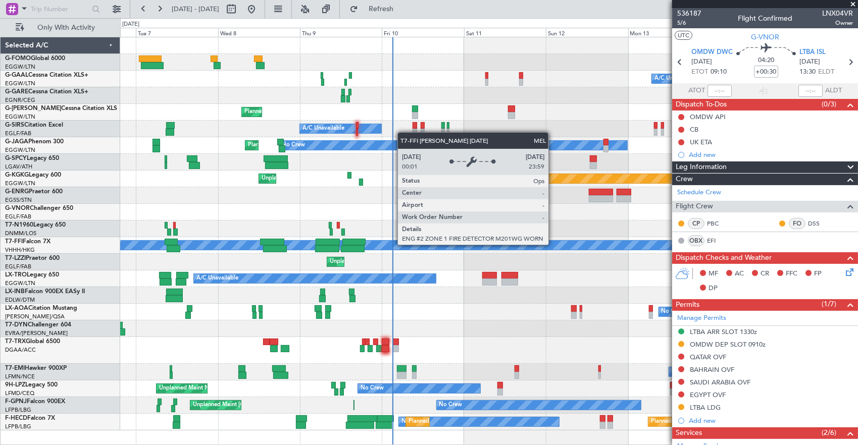
click at [95, 222] on div "Owner A/C Unavailable Owner A/C Unavailable Planned Maint [GEOGRAPHIC_DATA] ([G…" at bounding box center [429, 231] width 858 height 427
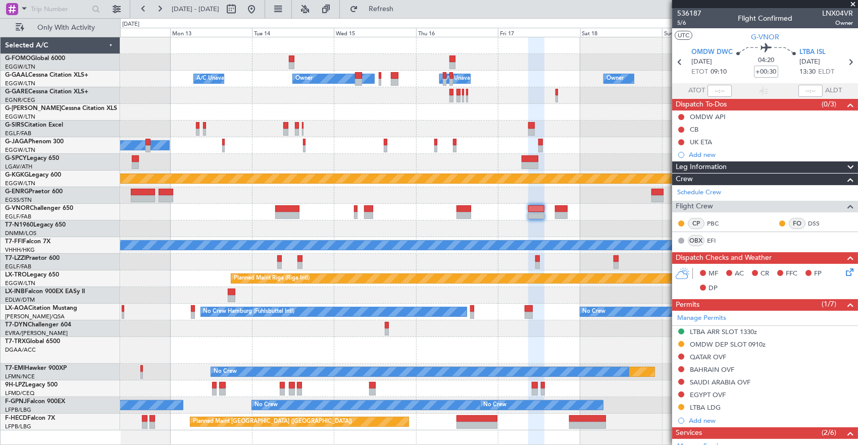
click at [166, 213] on div at bounding box center [488, 212] width 737 height 17
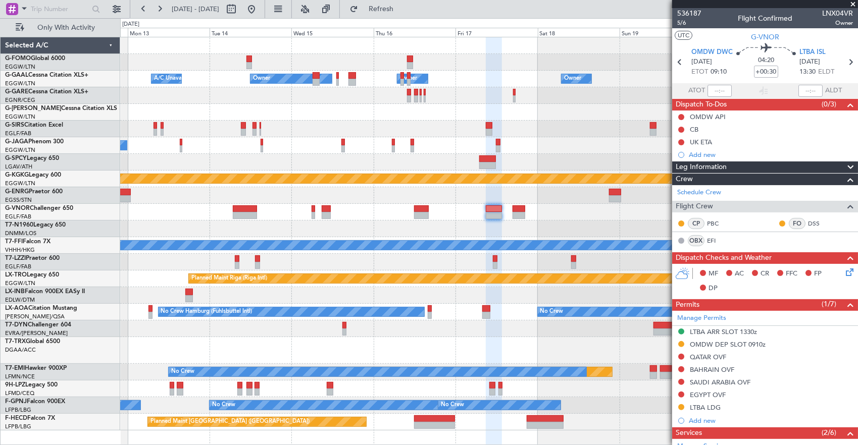
click at [798, 212] on fb-app "[DATE] - [DATE] Refresh Quick Links Only With Activity Owner A/C Unavailable Ow…" at bounding box center [429, 227] width 858 height 438
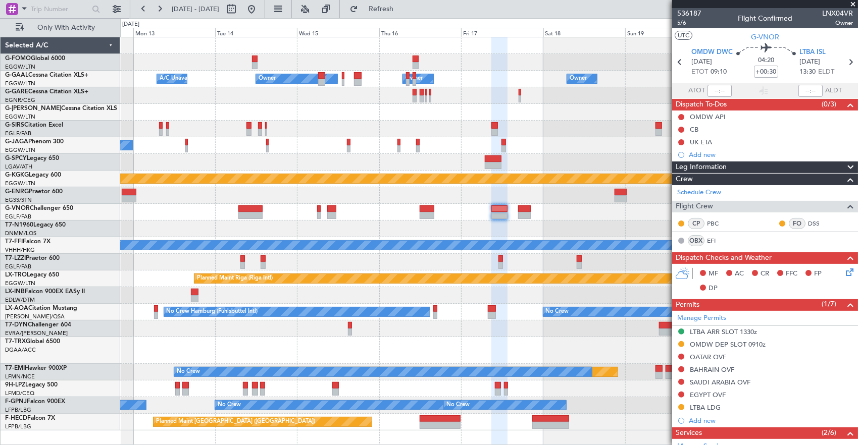
click at [629, 218] on div at bounding box center [488, 212] width 737 height 17
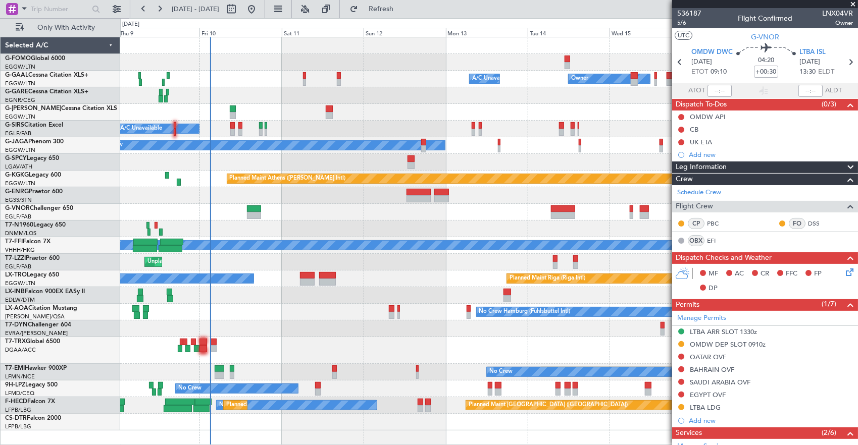
click at [300, 254] on div "Unplanned Maint [GEOGRAPHIC_DATA] ([GEOGRAPHIC_DATA])" at bounding box center [488, 262] width 737 height 17
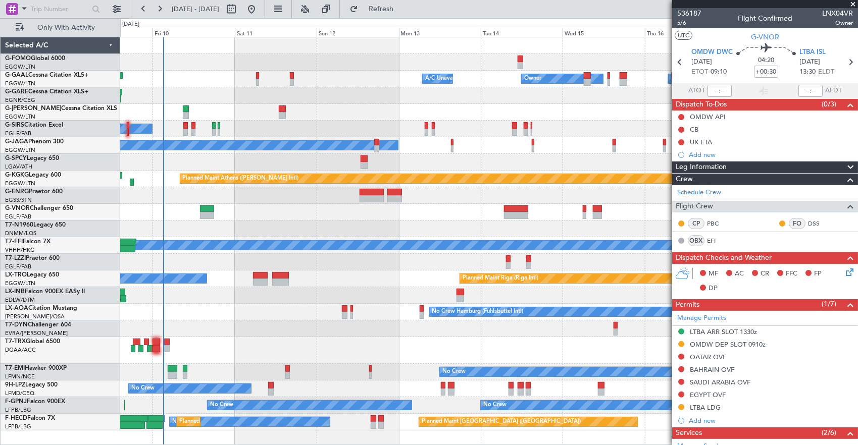
click at [246, 234] on div "A/C Unavailable Owner Owner A/C Unavailable Owner Planned Maint [GEOGRAPHIC_DAT…" at bounding box center [488, 233] width 737 height 393
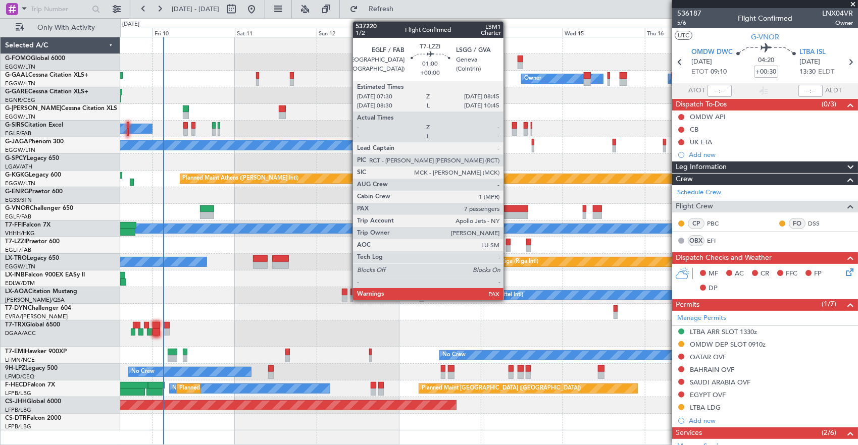
click at [508, 244] on div at bounding box center [508, 242] width 5 height 7
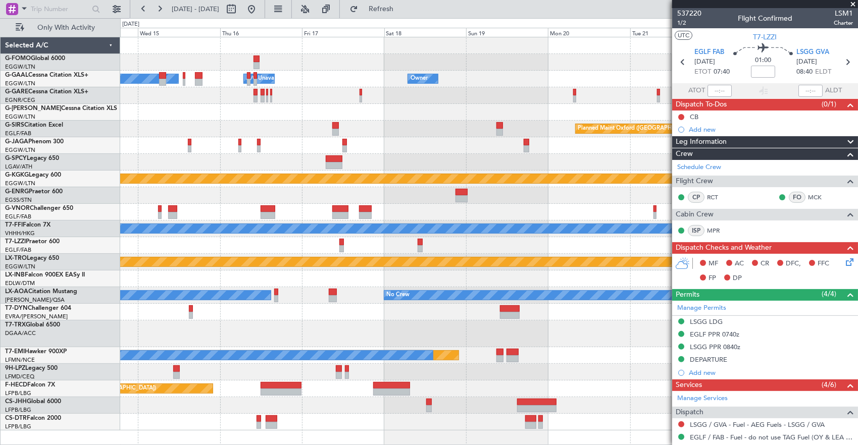
click at [131, 214] on div "Owner Owner A/C Unavailable Owner A/C Unavailable Owner Planned Maint [GEOGRAPH…" at bounding box center [488, 233] width 737 height 393
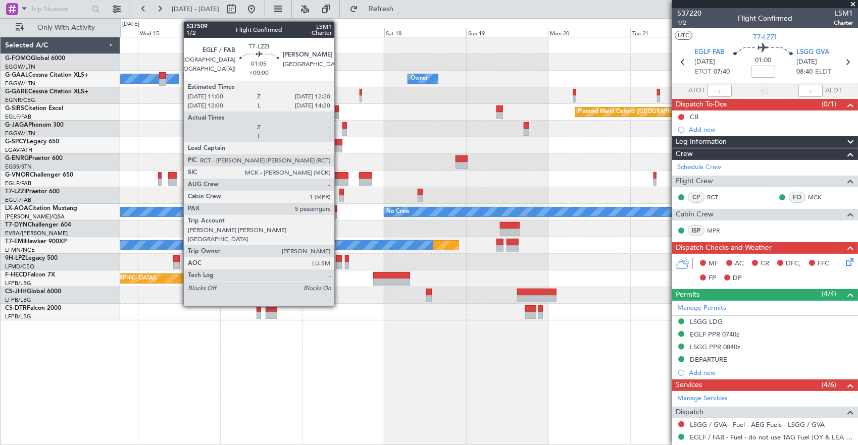
click at [339, 189] on div at bounding box center [341, 192] width 5 height 7
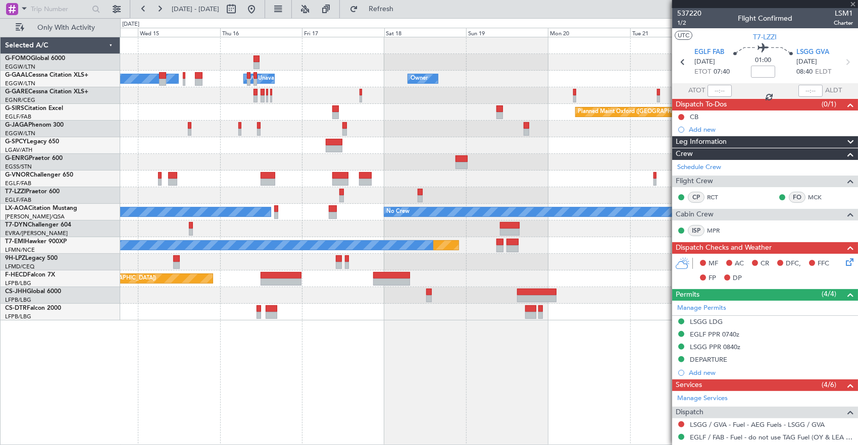
type input "5"
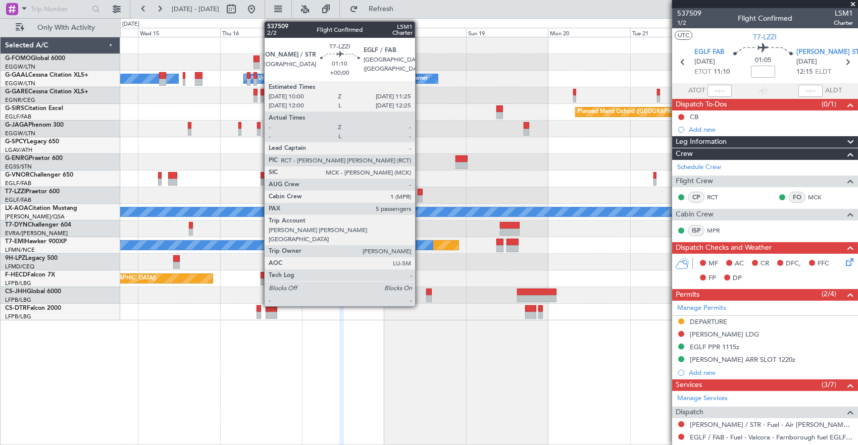
click at [420, 192] on div at bounding box center [419, 192] width 5 height 7
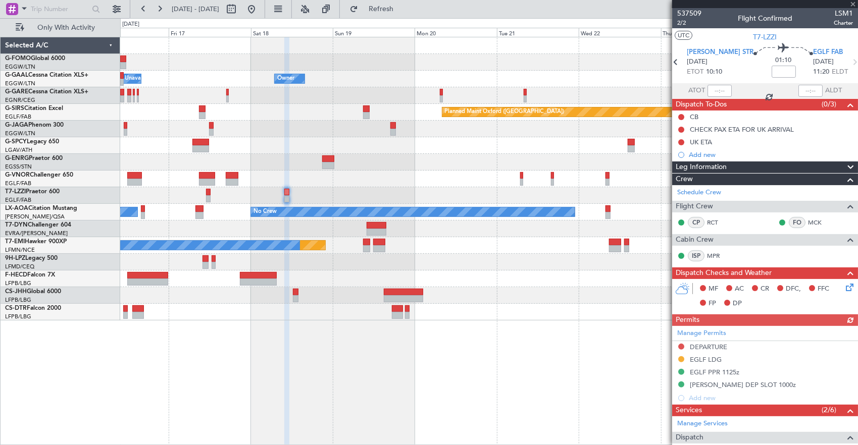
click at [383, 199] on div "A/C Unavailable [GEOGRAPHIC_DATA] ([GEOGRAPHIC_DATA])" at bounding box center [488, 195] width 737 height 17
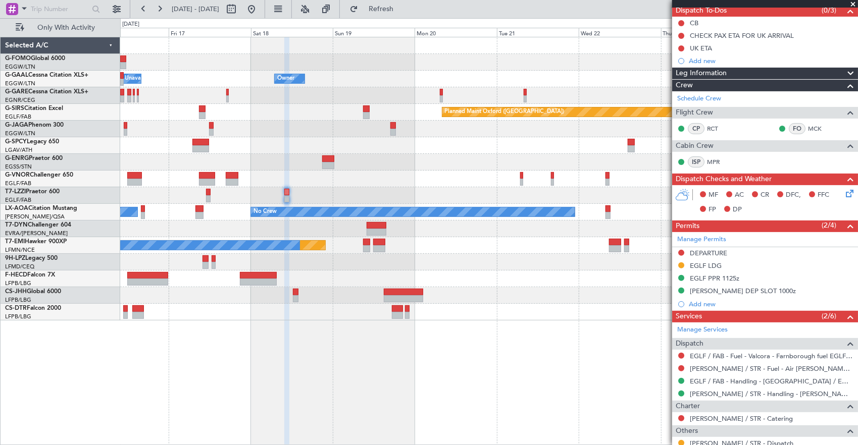
scroll to position [101, 0]
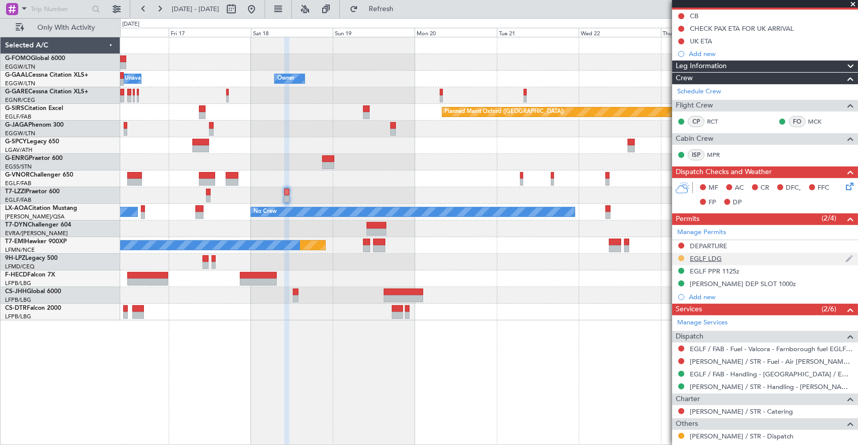
click at [680, 256] on button at bounding box center [681, 258] width 6 height 6
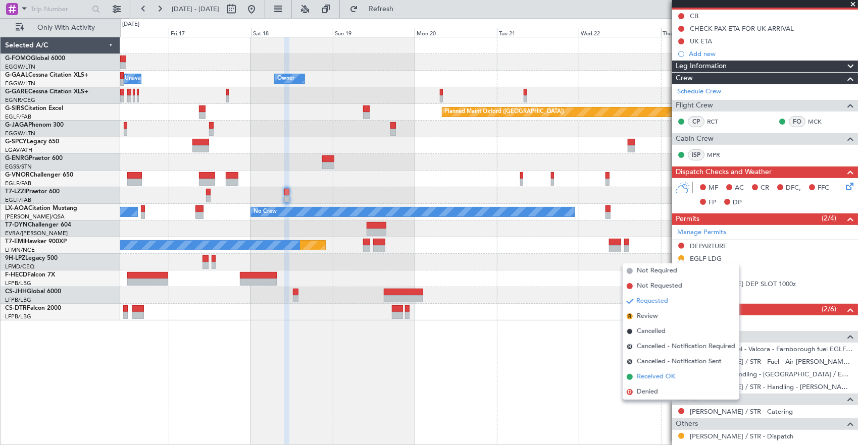
click at [677, 376] on li "Received OK" at bounding box center [680, 376] width 117 height 15
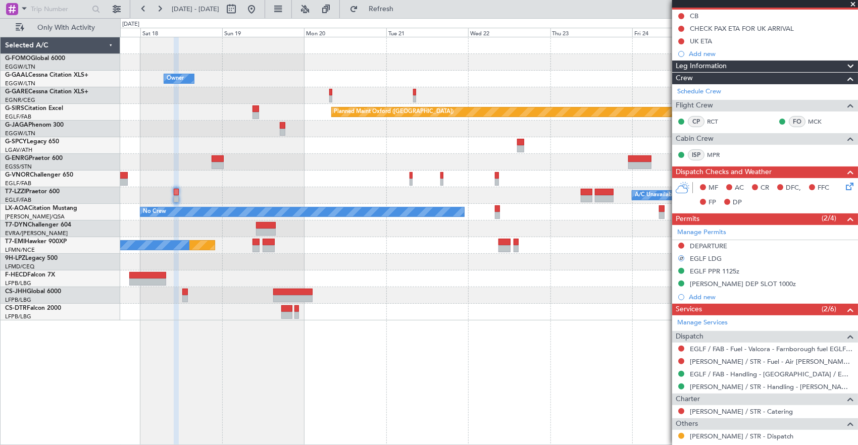
click at [504, 206] on div "Owner Owner A/C Unavailable Owner Planned Maint [GEOGRAPHIC_DATA] ([GEOGRAPHIC_…" at bounding box center [488, 178] width 737 height 283
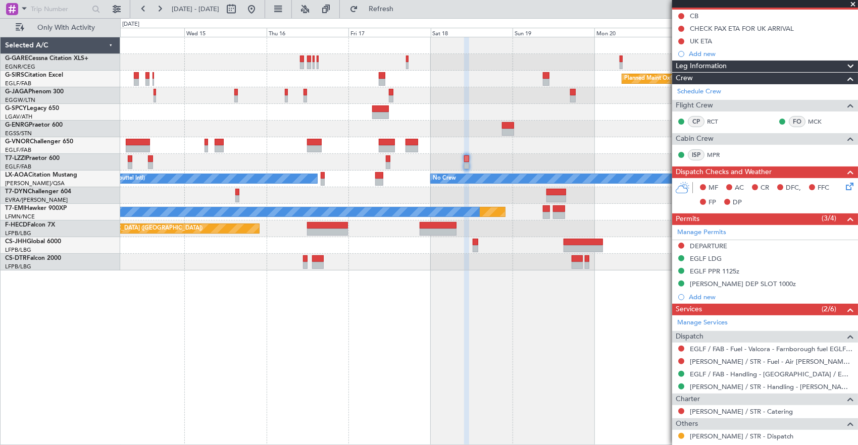
click at [764, 151] on fb-app "[DATE] - [DATE] Refresh Quick Links Only With Activity Planned Maint [GEOGRAPHI…" at bounding box center [429, 227] width 858 height 438
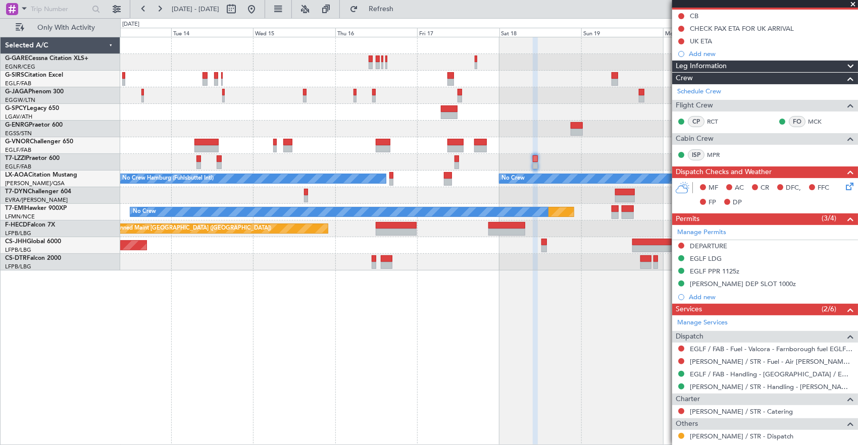
click at [567, 177] on div "Planned Maint Oxford ([GEOGRAPHIC_DATA]) No Crew A/C Unavailable [GEOGRAPHIC_DA…" at bounding box center [488, 153] width 737 height 233
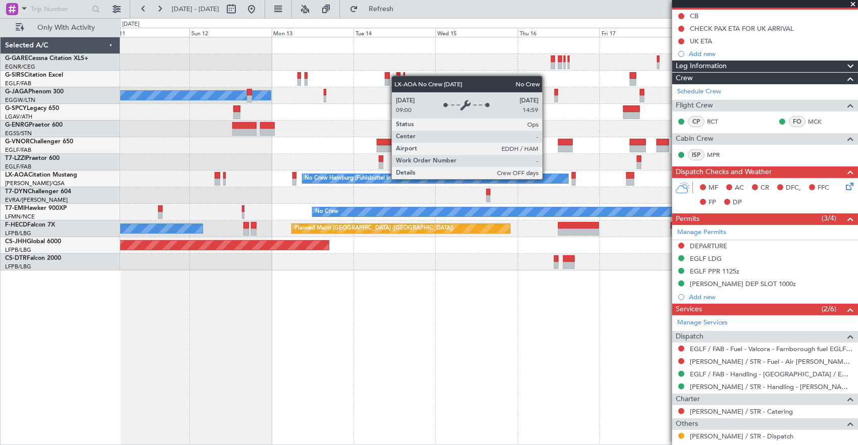
click at [633, 189] on div "A/C Unavailable Planned Maint [GEOGRAPHIC_DATA] ([GEOGRAPHIC_DATA]) No Crew Unp…" at bounding box center [488, 153] width 737 height 233
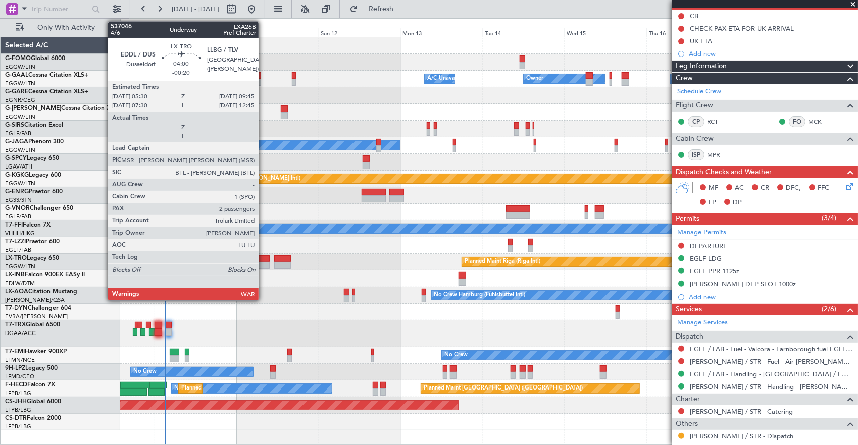
click at [263, 262] on div at bounding box center [262, 265] width 15 height 7
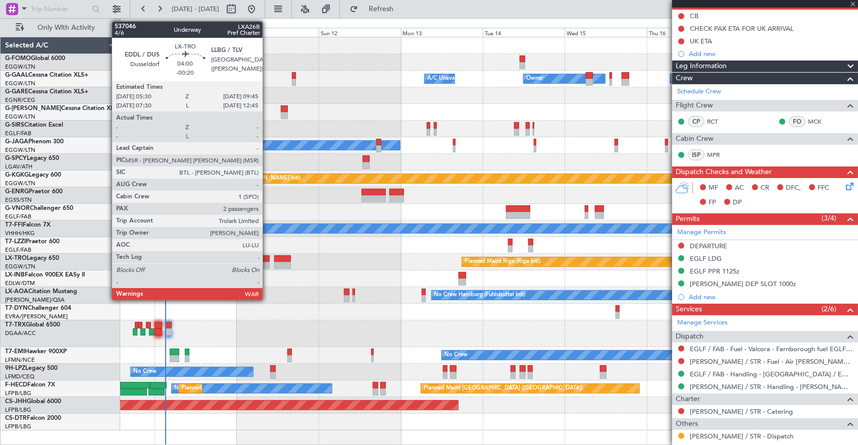
type input "-00:20"
type input "2"
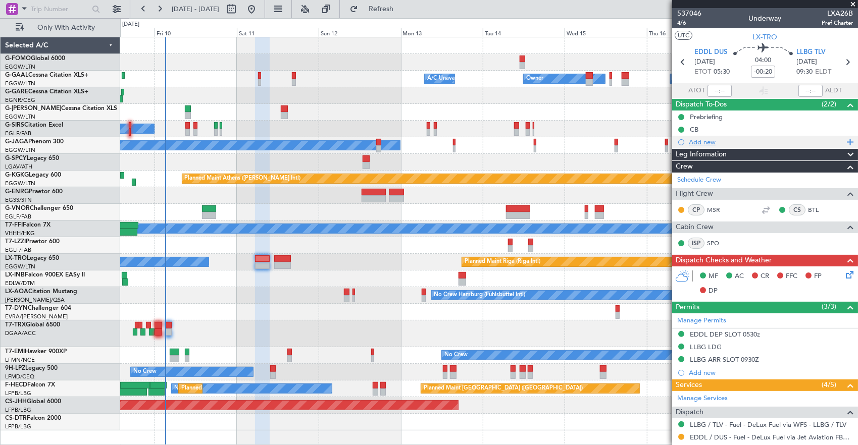
click at [764, 140] on div "Add new" at bounding box center [765, 142] width 155 height 9
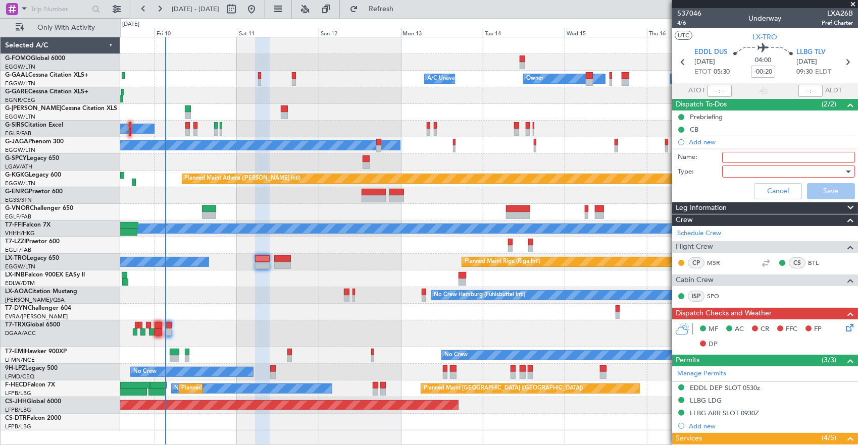
click at [763, 155] on input "Name:" at bounding box center [788, 157] width 133 height 11
type input "p"
type input "i"
type input "p"
type input "llbg permit"
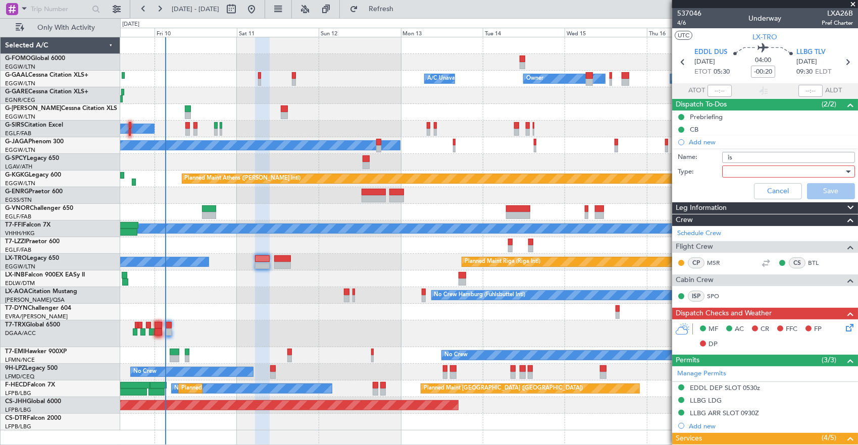
type input "i"
type input "Israel permit instructions"
click at [723, 172] on div at bounding box center [788, 172] width 133 height 12
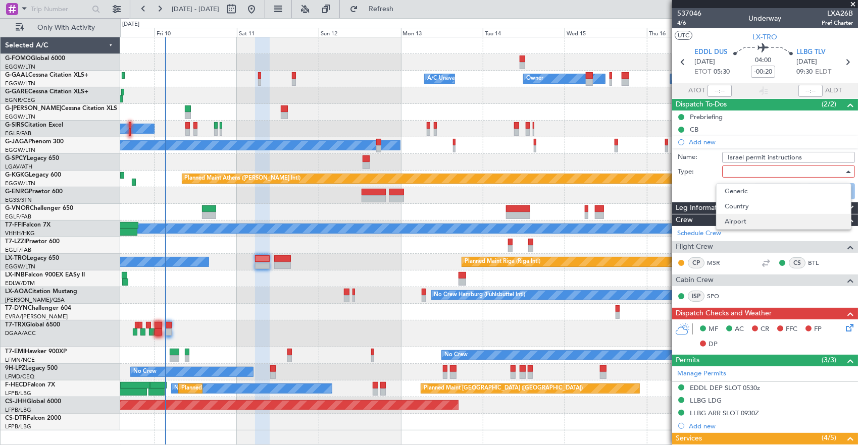
click at [739, 219] on span "Airport" at bounding box center [783, 221] width 118 height 15
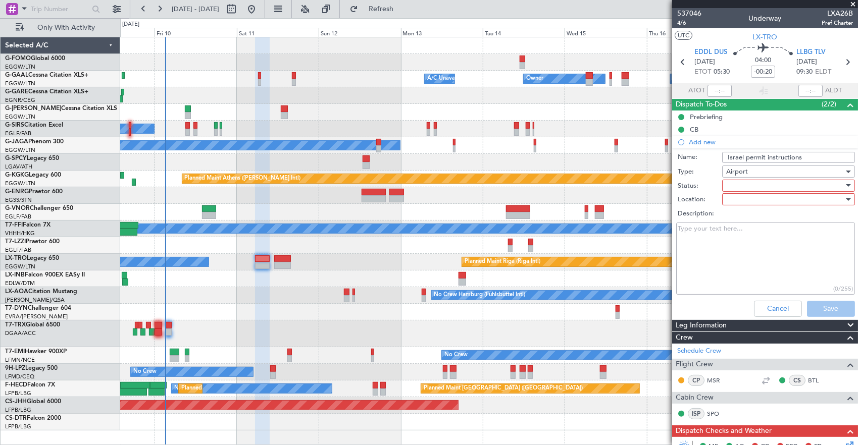
click at [736, 186] on div at bounding box center [785, 185] width 118 height 15
click at [742, 203] on span "Not Started" at bounding box center [783, 205] width 118 height 15
click at [739, 194] on div at bounding box center [785, 199] width 118 height 15
click at [740, 219] on span "Arrival" at bounding box center [783, 218] width 118 height 15
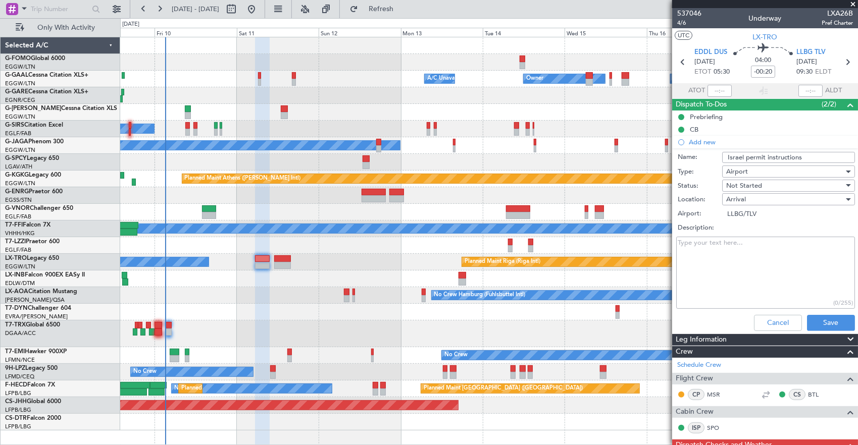
click at [822, 308] on div "(0/255)" at bounding box center [765, 273] width 196 height 76
click at [826, 315] on button "Save" at bounding box center [831, 323] width 48 height 16
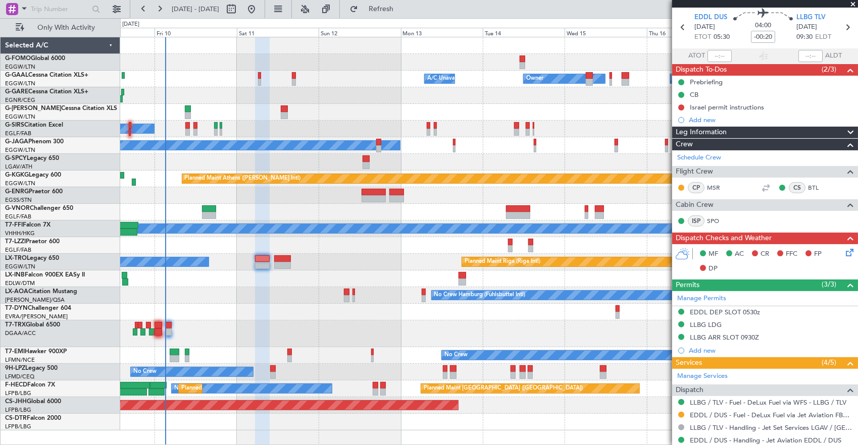
scroll to position [50, 0]
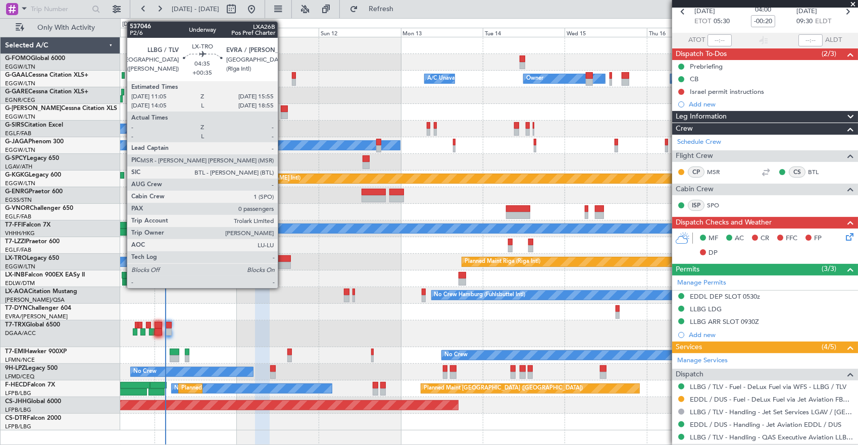
click at [283, 263] on div at bounding box center [282, 265] width 17 height 7
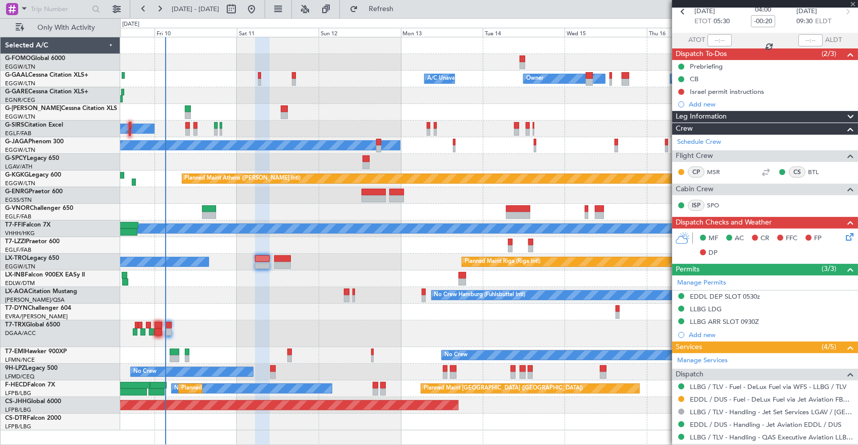
type input "+00:35"
type input "0"
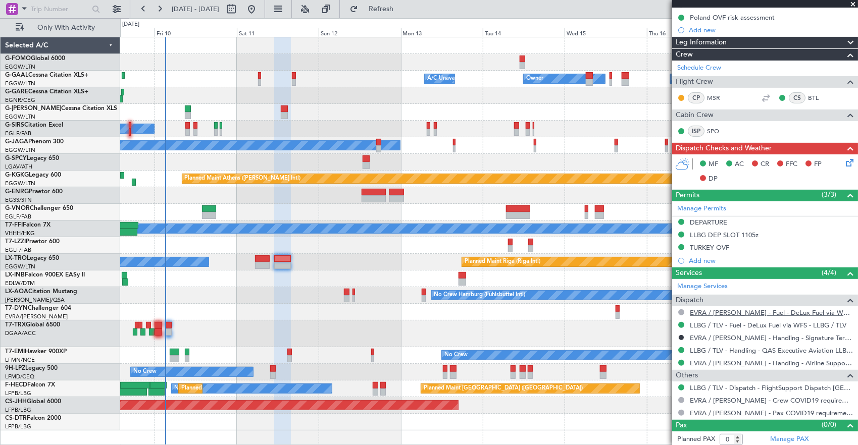
scroll to position [0, 0]
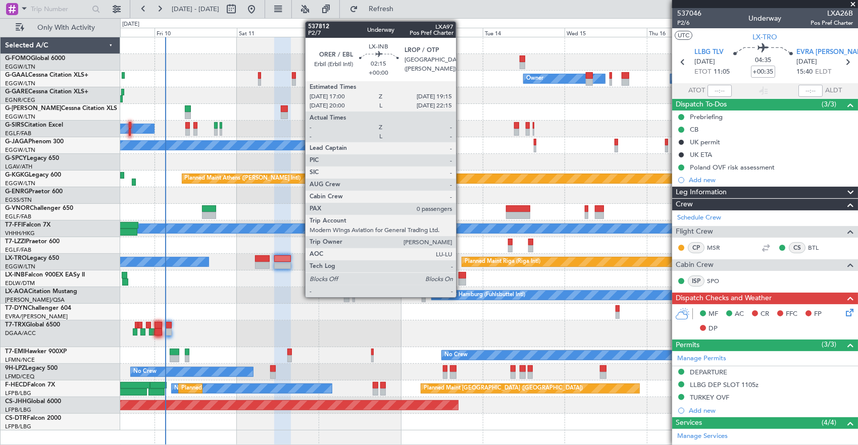
click at [461, 275] on div at bounding box center [462, 275] width 8 height 7
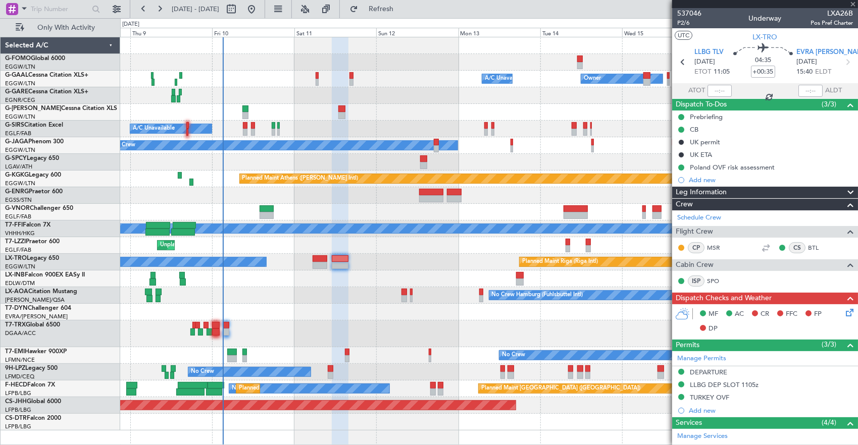
click at [204, 296] on div "No Crew Hamburg (Fuhlsbuttel Intl) No Crew" at bounding box center [488, 295] width 737 height 17
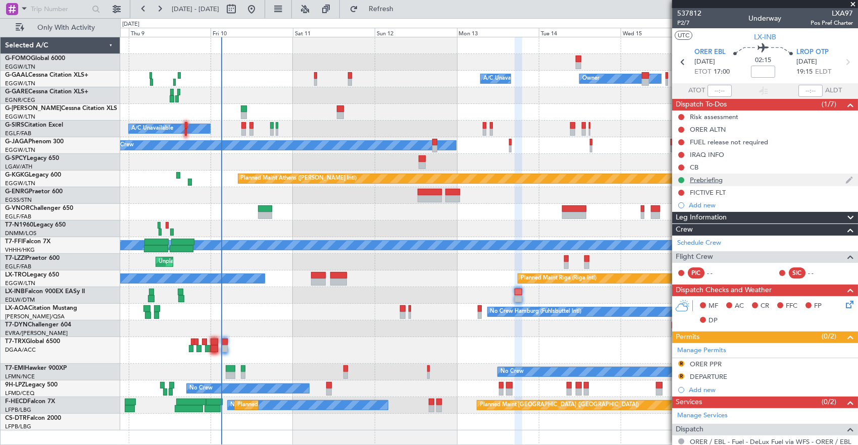
click at [736, 183] on div "Prebriefing" at bounding box center [765, 180] width 186 height 13
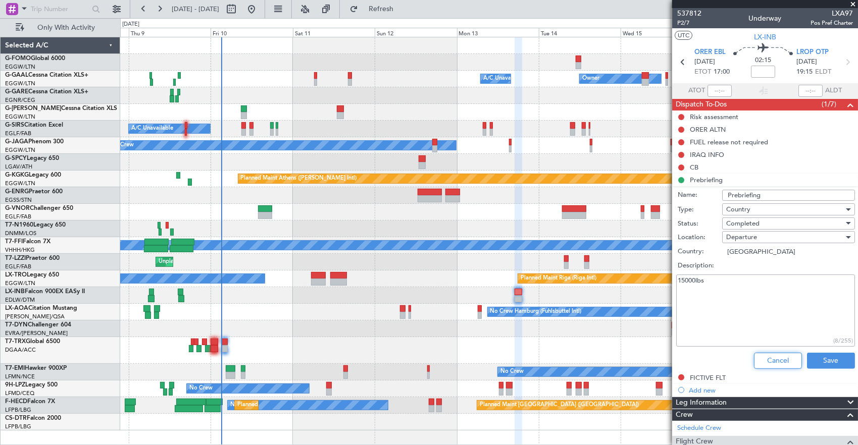
click at [786, 357] on button "Cancel" at bounding box center [778, 361] width 48 height 16
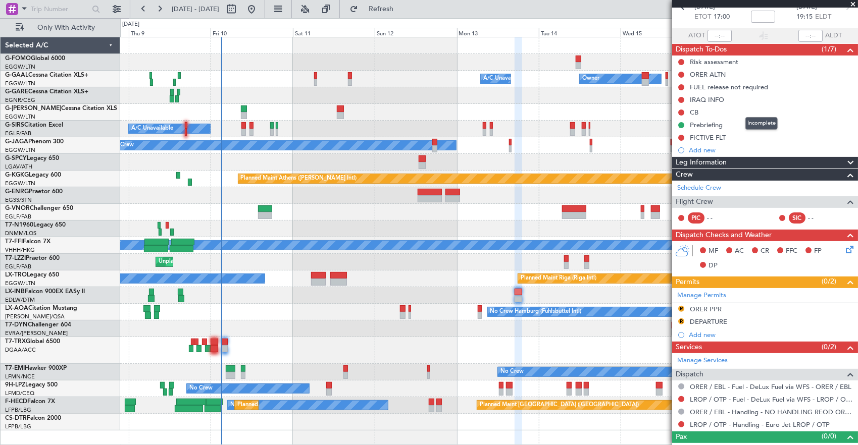
scroll to position [67, 0]
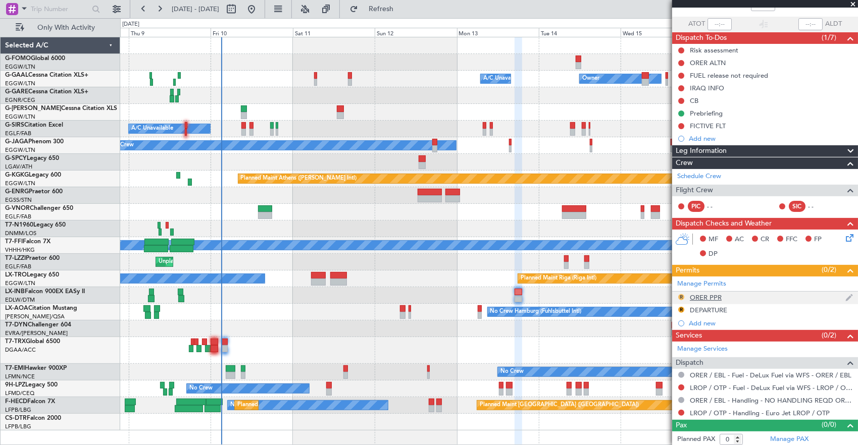
click at [681, 295] on button "R" at bounding box center [681, 297] width 6 height 6
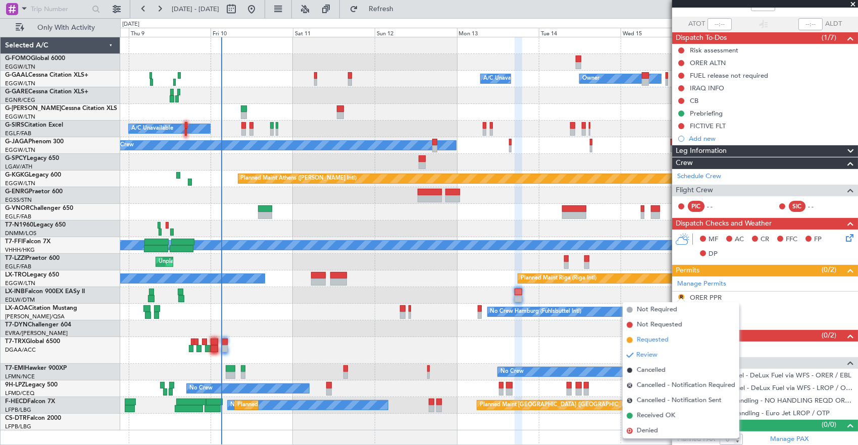
click at [674, 335] on li "Requested" at bounding box center [680, 340] width 117 height 15
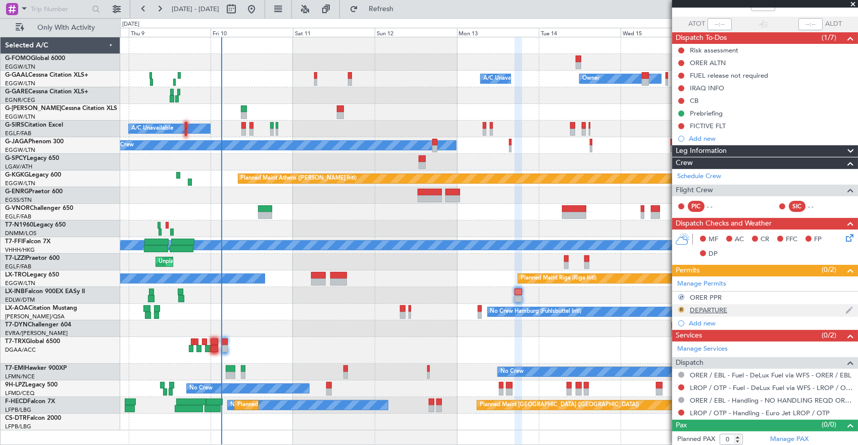
click at [679, 310] on button "R" at bounding box center [681, 310] width 6 height 6
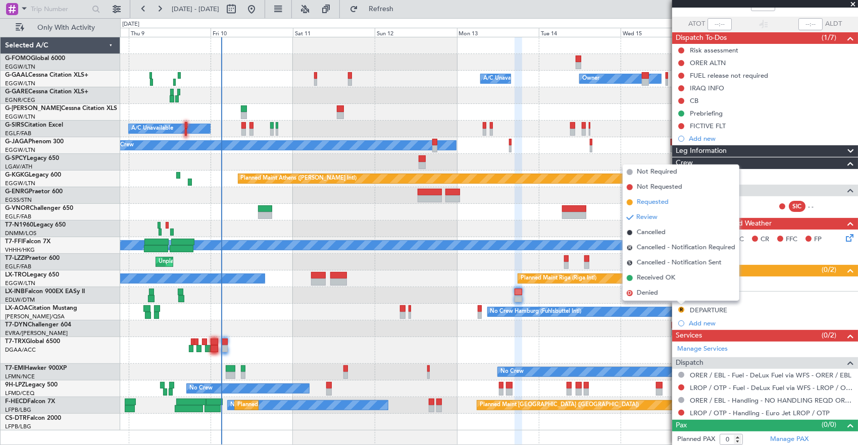
click at [671, 199] on li "Requested" at bounding box center [680, 202] width 117 height 15
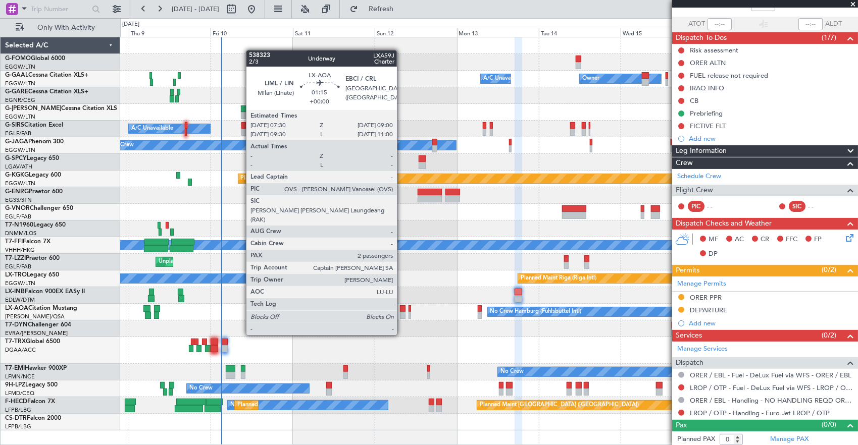
click at [402, 316] on div at bounding box center [403, 315] width 6 height 7
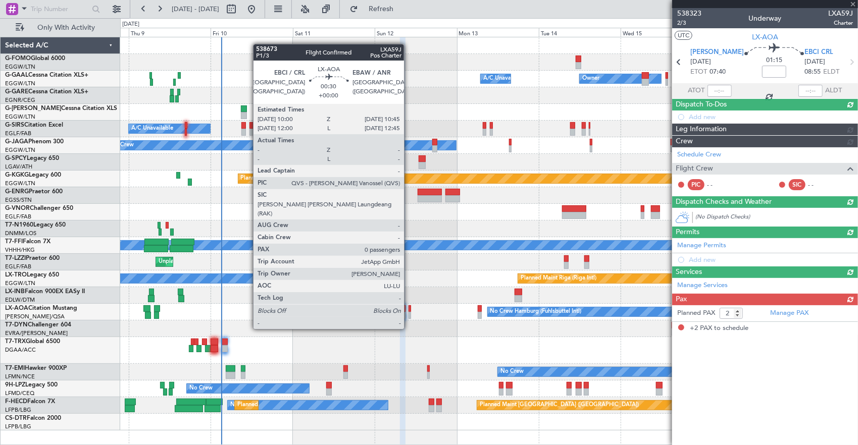
scroll to position [0, 0]
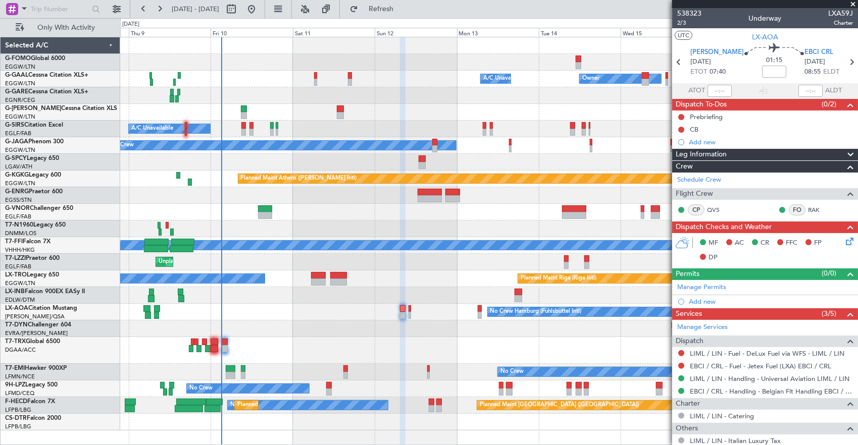
click at [278, 322] on div "Owner Owner A/C Unavailable A/C Unavailable Owner Planned Maint [GEOGRAPHIC_DAT…" at bounding box center [488, 233] width 737 height 393
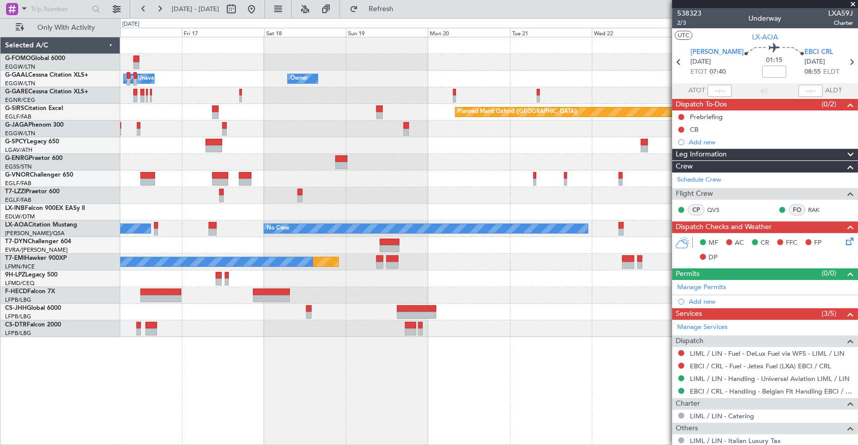
click at [230, 210] on div "Owner A/C Unavailable Owner Owner Owner Planned Maint [GEOGRAPHIC_DATA] ([GEOGR…" at bounding box center [488, 187] width 737 height 300
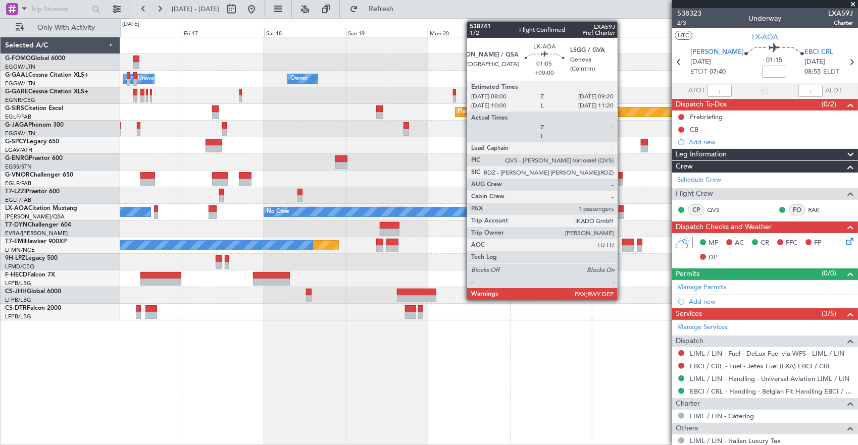
click at [622, 209] on div at bounding box center [620, 208] width 5 height 7
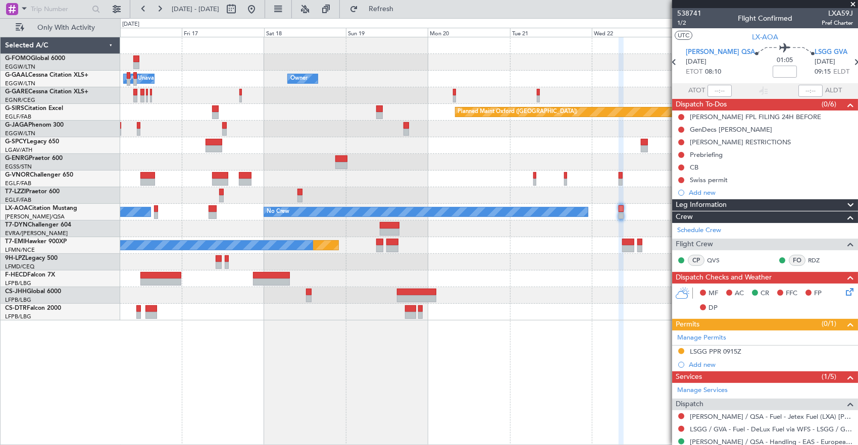
click at [390, 154] on div "Owner A/C Unavailable Owner Owner Owner Planned Maint [GEOGRAPHIC_DATA] ([GEOGR…" at bounding box center [488, 178] width 737 height 283
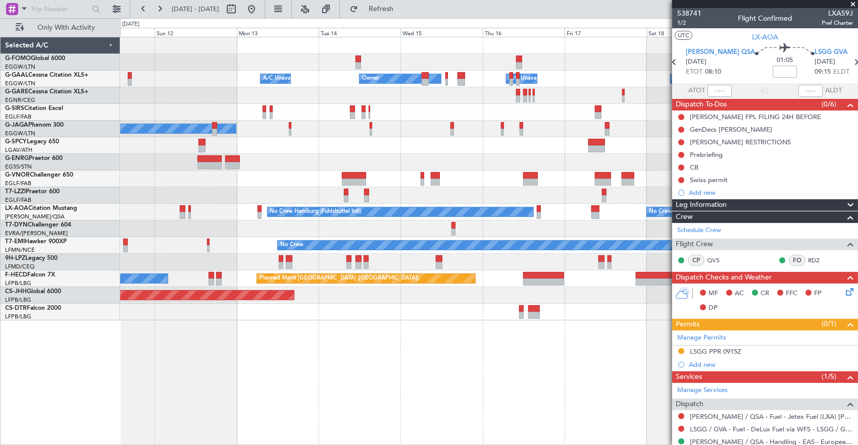
click at [522, 157] on div "Owner A/C Unavailable Owner Owner A/C Unavailable Planned Maint [GEOGRAPHIC_DAT…" at bounding box center [488, 178] width 737 height 283
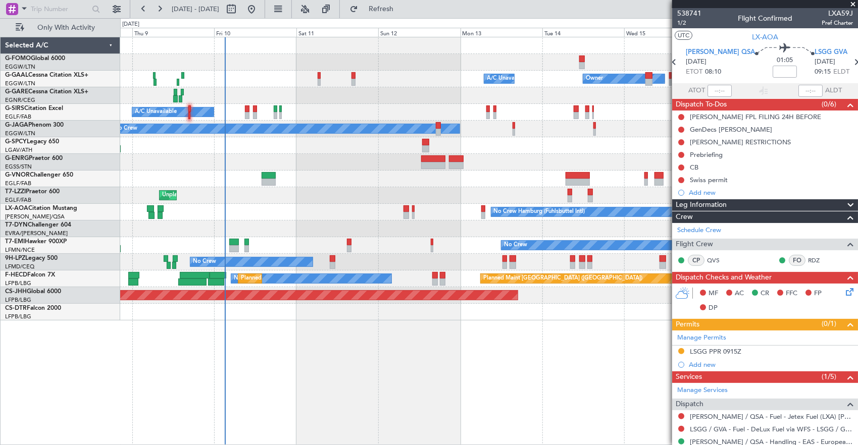
click at [578, 183] on div at bounding box center [488, 179] width 737 height 17
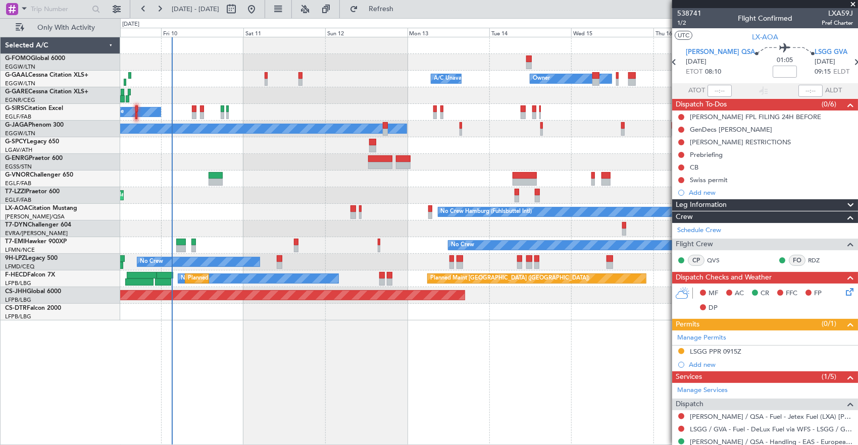
click at [356, 158] on div "Owner A/C Unavailable Owner A/C Unavailable Owner A/C Unavailable Planned Maint…" at bounding box center [488, 178] width 737 height 283
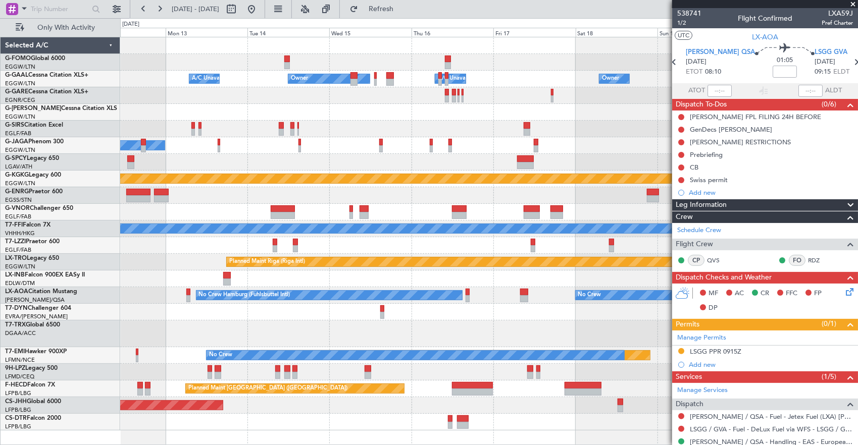
click at [241, 301] on div "Owner A/C Unavailable Owner A/C Unavailable Owner Planned Maint [GEOGRAPHIC_DAT…" at bounding box center [488, 233] width 737 height 393
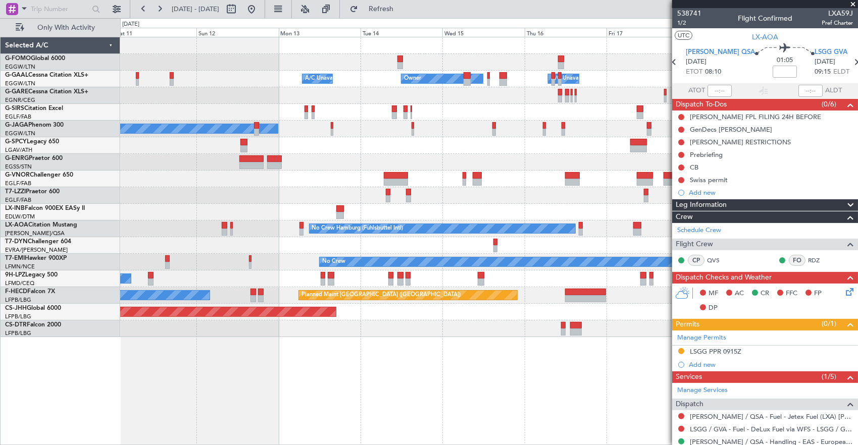
click at [673, 247] on fb-app "[DATE] - [DATE] Refresh Quick Links Only With Activity Owner A/C Unavailable Ow…" at bounding box center [429, 227] width 858 height 438
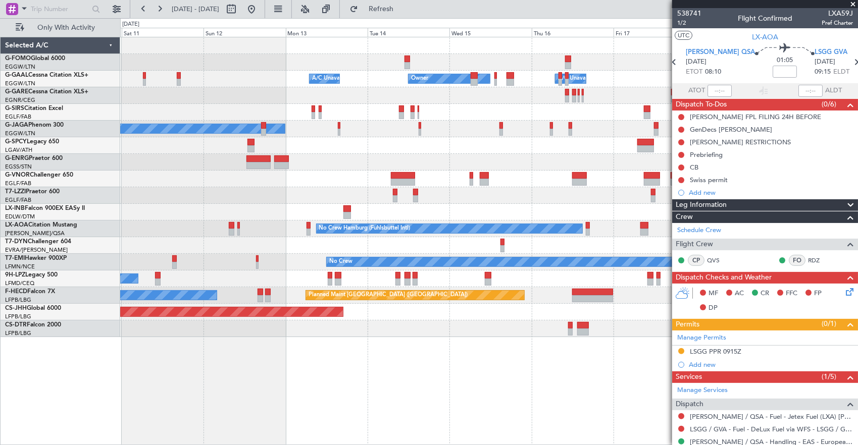
click at [129, 243] on div at bounding box center [488, 245] width 737 height 17
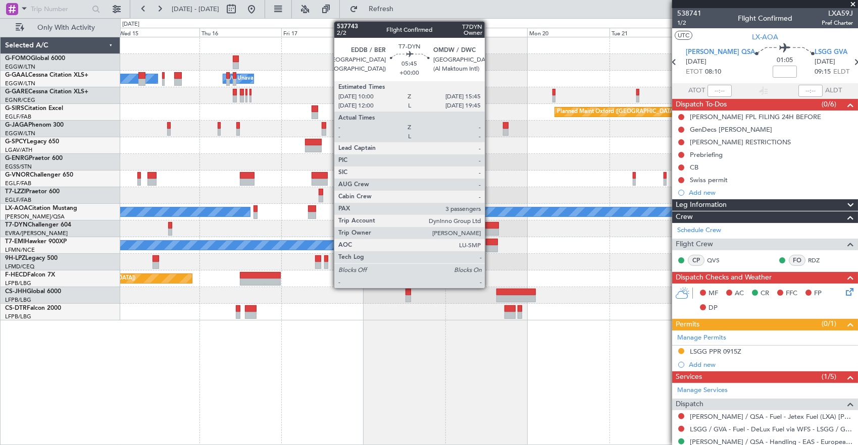
click at [490, 230] on div at bounding box center [489, 232] width 20 height 7
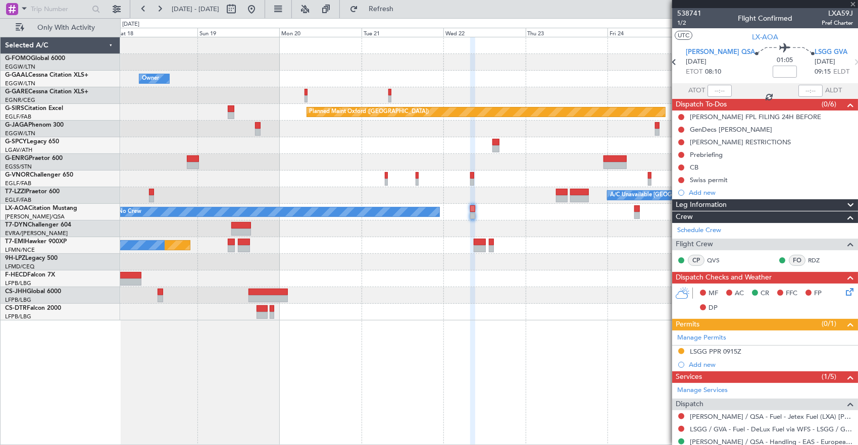
click at [288, 229] on div "Owner Owner A/C Unavailable Owner Planned Maint [GEOGRAPHIC_DATA] ([GEOGRAPHIC_…" at bounding box center [488, 178] width 737 height 283
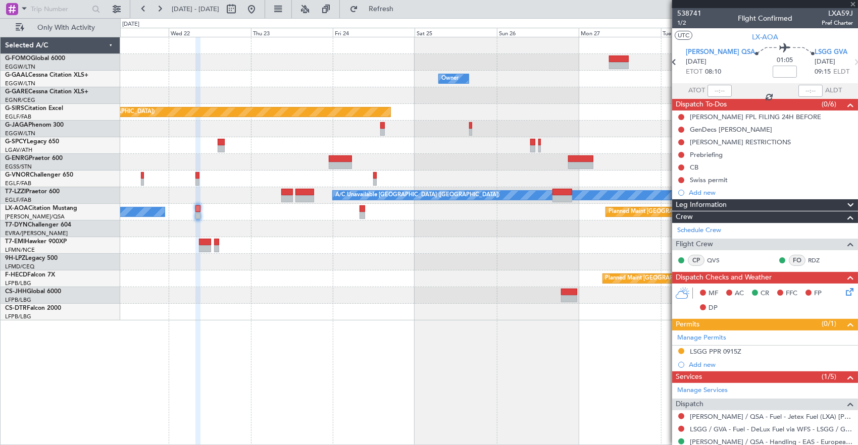
type input "3"
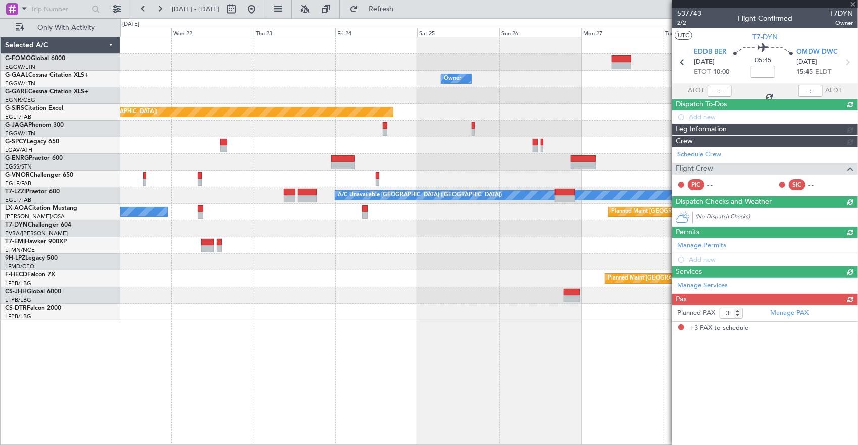
click at [618, 232] on div at bounding box center [488, 229] width 737 height 17
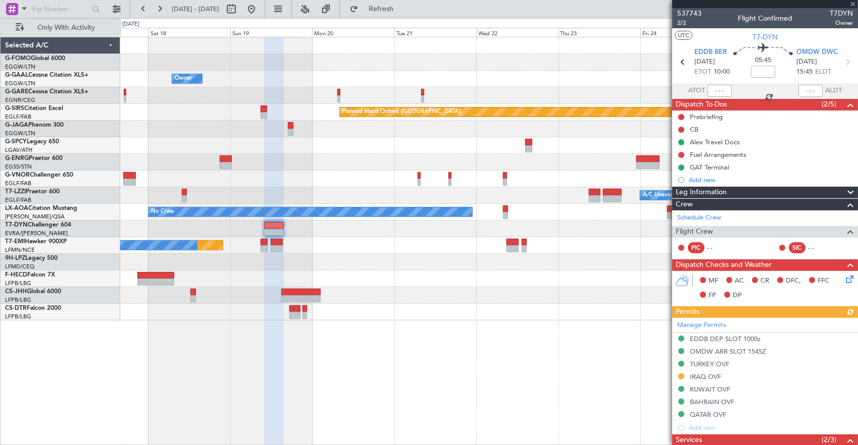
click at [543, 281] on div "Planned Maint [GEOGRAPHIC_DATA] ([GEOGRAPHIC_DATA]) Planned Maint [GEOGRAPHIC_D…" at bounding box center [488, 279] width 737 height 17
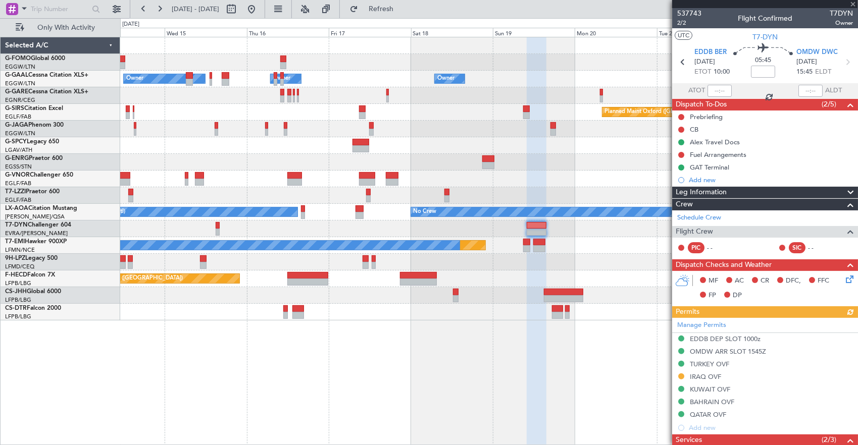
click at [521, 320] on div "Owner A/C Unavailable Owner Owner A/C Unavailable Owner Planned Maint [GEOGRAPH…" at bounding box center [489, 241] width 738 height 409
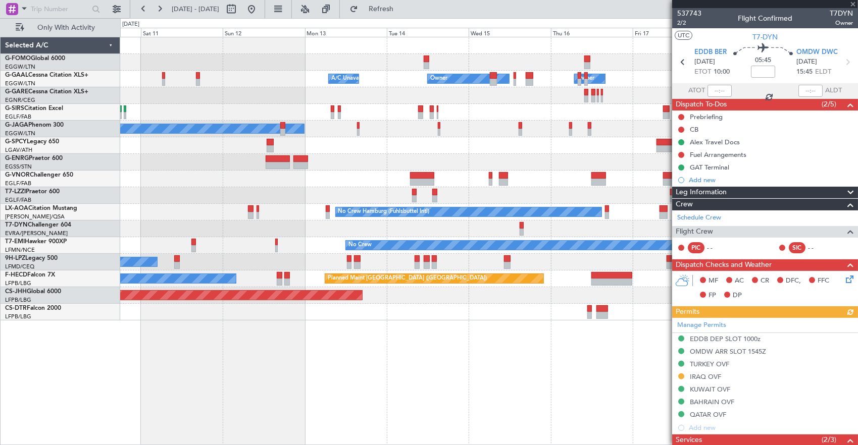
click at [699, 350] on fb-app "[DATE] - [DATE] Refresh Quick Links Only With Activity Owner A/C Unavailable Ow…" at bounding box center [429, 227] width 858 height 438
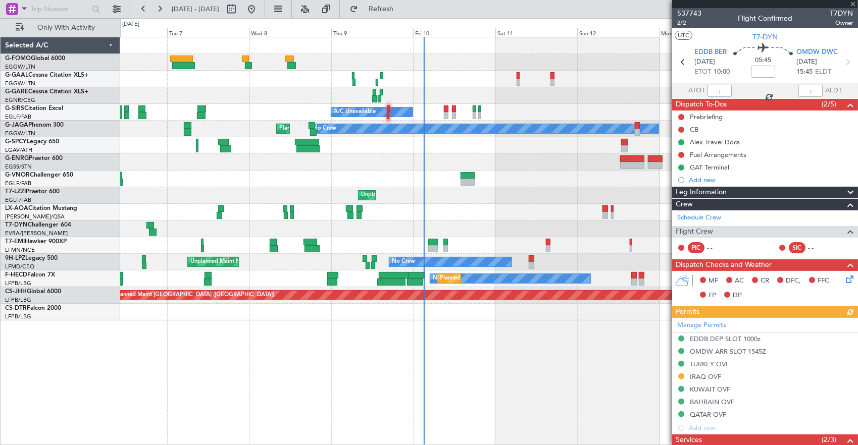
click at [315, 308] on div "Owner A/C Unavailable Owner A/C Unavailable A/C Unavailable Planned Maint [GEOG…" at bounding box center [489, 241] width 738 height 409
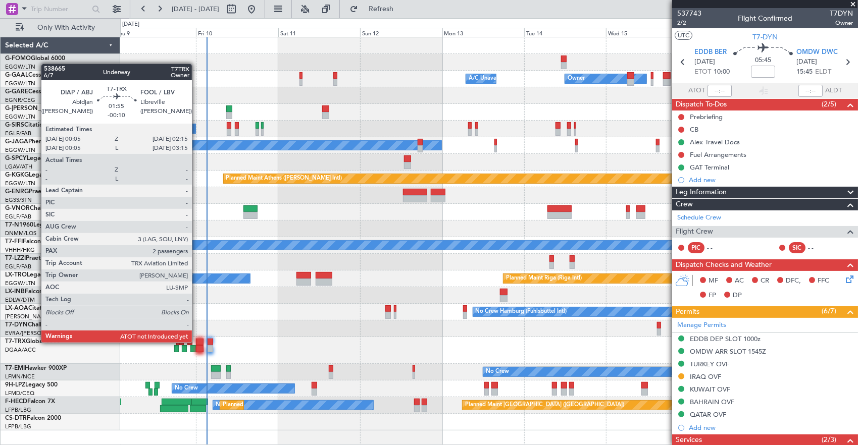
click at [197, 343] on div at bounding box center [200, 342] width 8 height 7
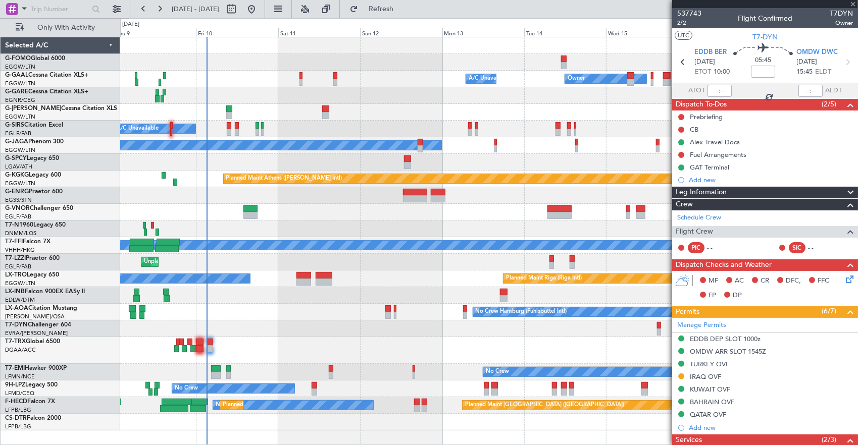
type input "-00:10"
type input "2"
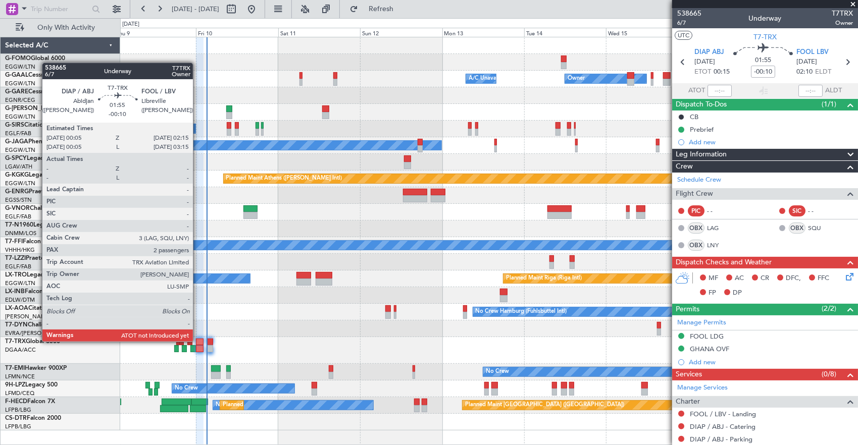
click at [198, 342] on div at bounding box center [200, 342] width 8 height 7
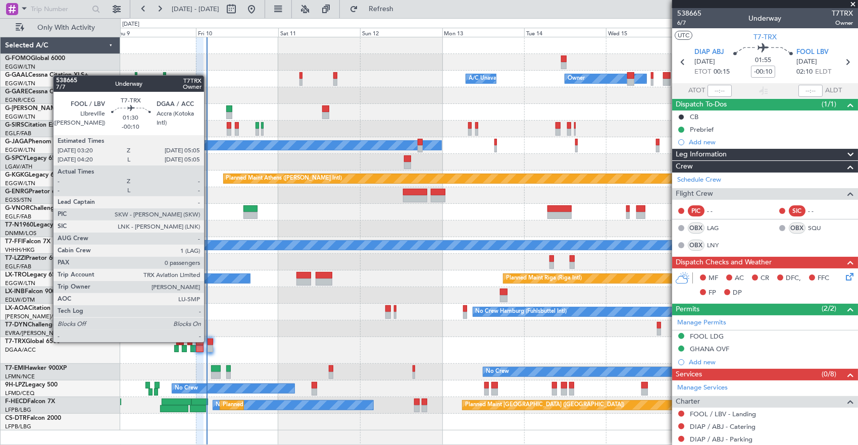
click at [209, 341] on div at bounding box center [210, 342] width 6 height 7
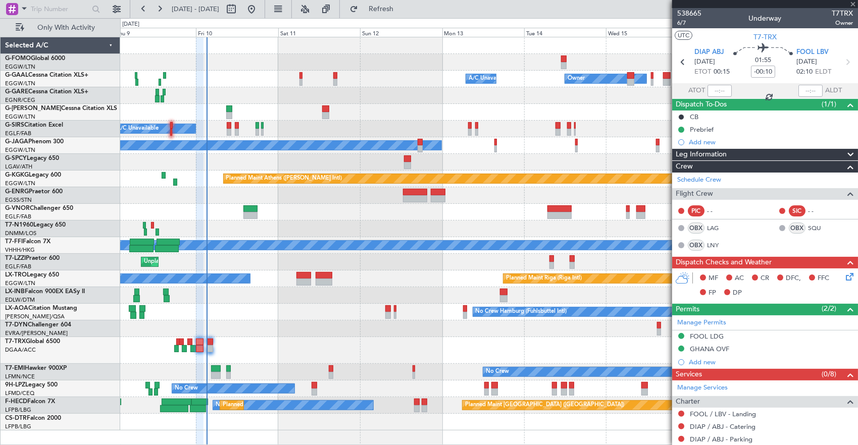
type input "0"
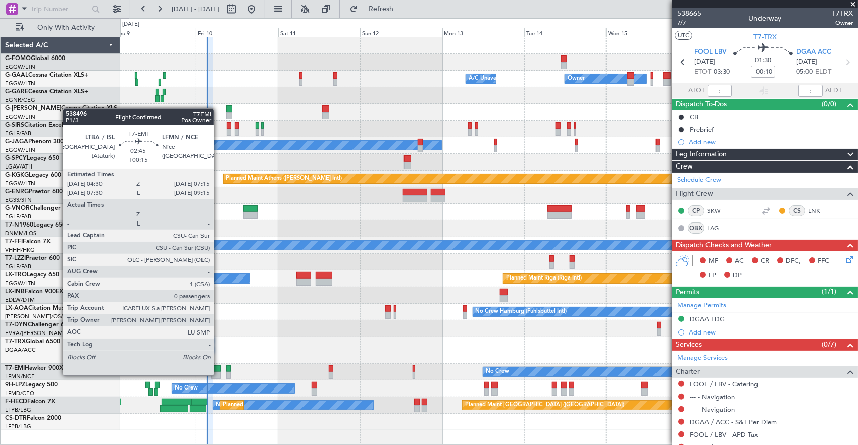
click at [219, 375] on div at bounding box center [216, 375] width 10 height 7
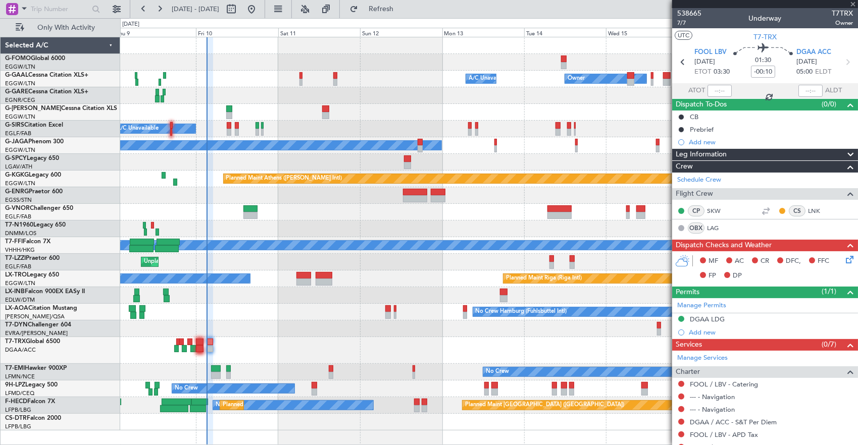
type input "+00:15"
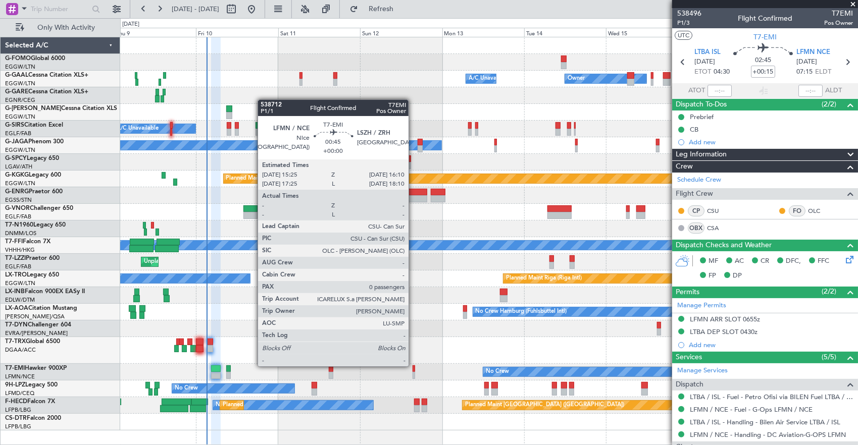
click at [413, 365] on div at bounding box center [413, 368] width 3 height 7
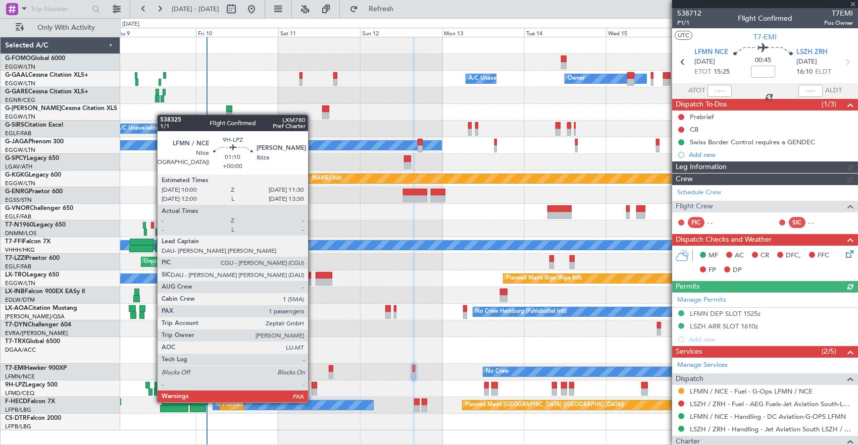
click at [313, 393] on div at bounding box center [314, 392] width 6 height 7
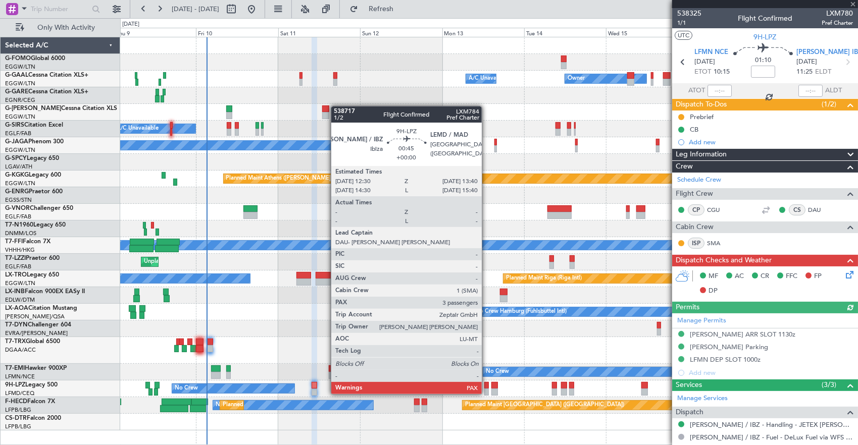
click at [487, 384] on div at bounding box center [486, 385] width 4 height 7
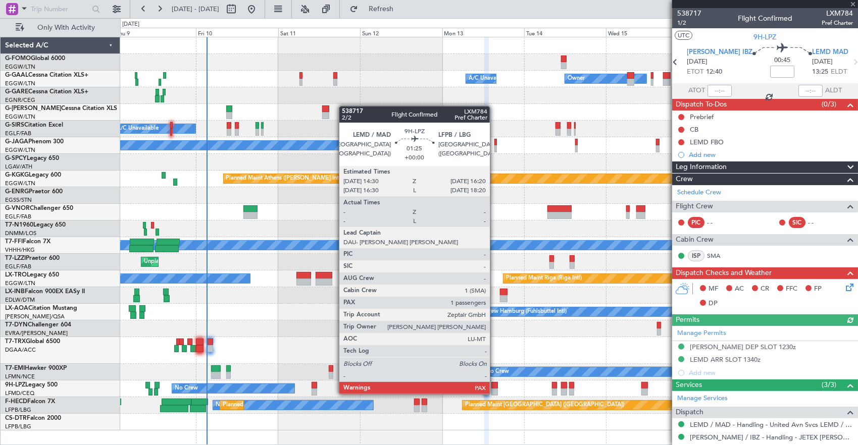
click at [495, 384] on div at bounding box center [494, 385] width 7 height 7
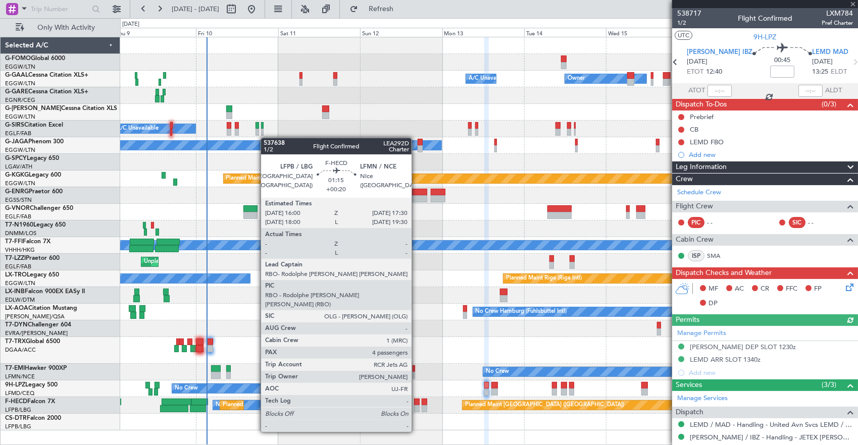
type input "1"
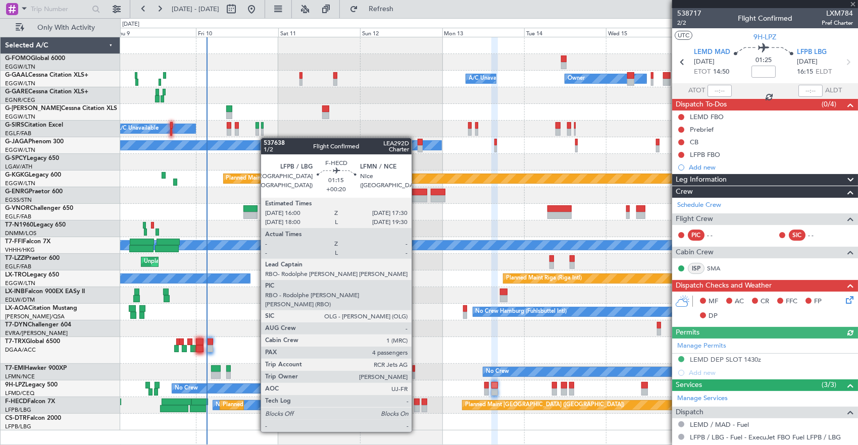
click at [416, 404] on div at bounding box center [417, 402] width 6 height 7
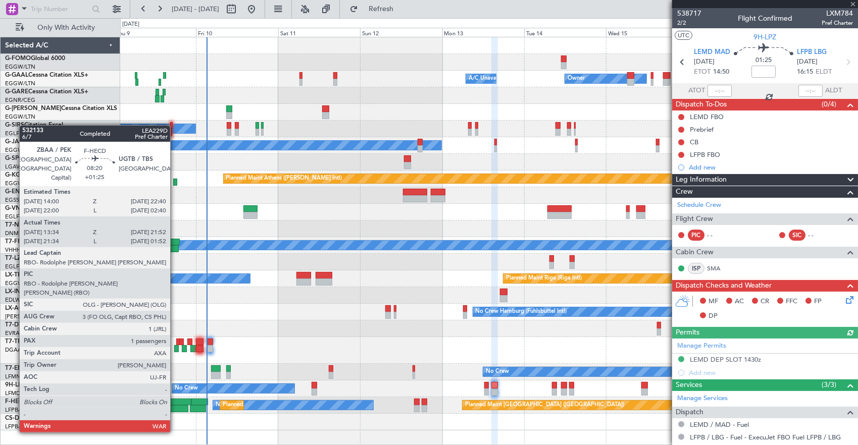
click at [175, 404] on div at bounding box center [177, 402] width 30 height 7
type input "+00:20"
type input "4"
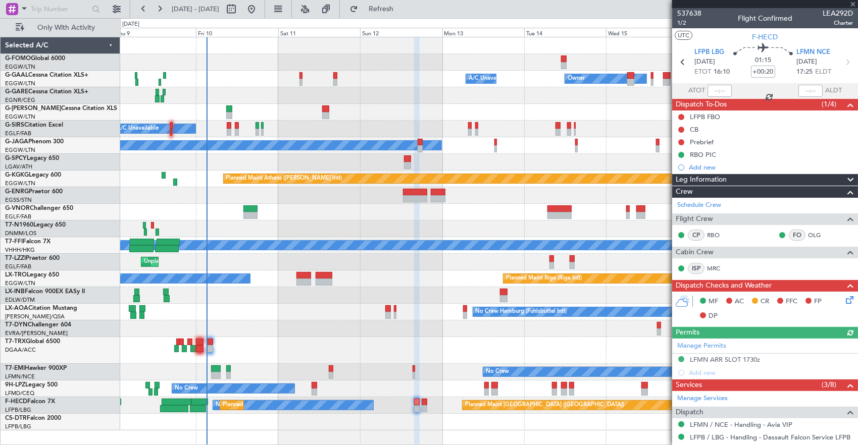
type input "+01:25"
type input "13:49"
type input "21:47"
type input "1"
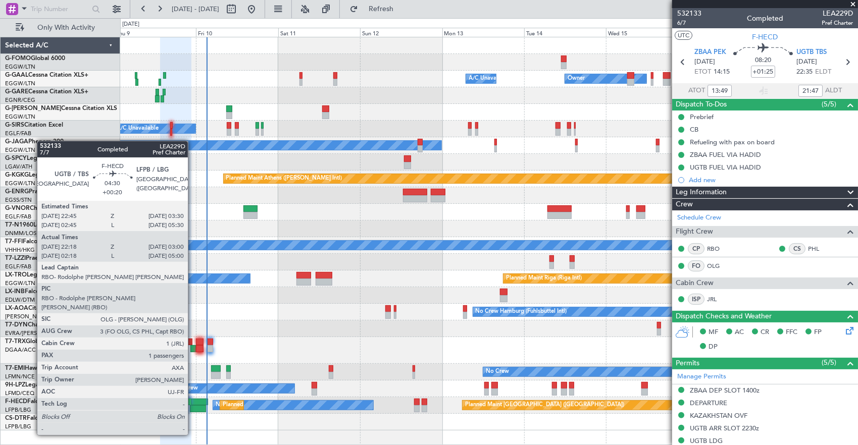
click at [193, 407] on div at bounding box center [198, 408] width 16 height 7
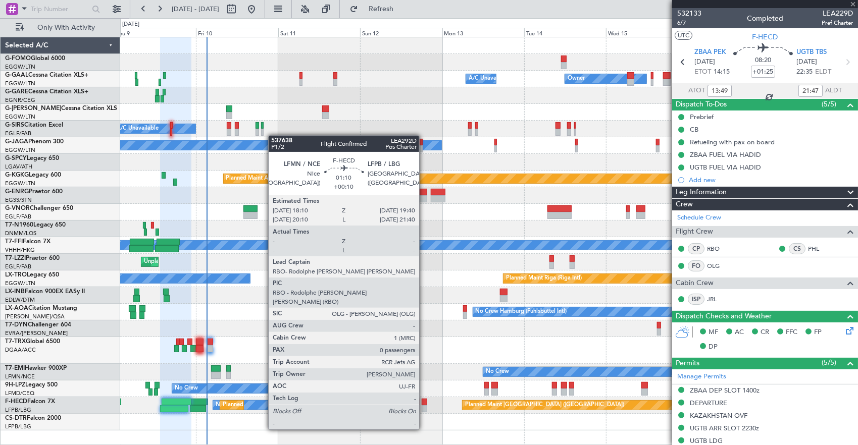
type input "+00:20"
type input "22:28"
type input "02:55"
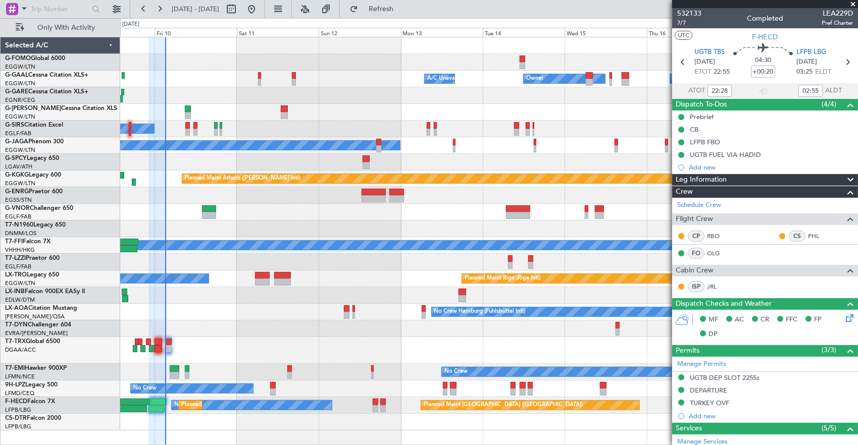
click at [378, 389] on div "Owner A/C Unavailable Owner A/C Unavailable Owner Planned Maint London (Luton) …" at bounding box center [488, 233] width 737 height 393
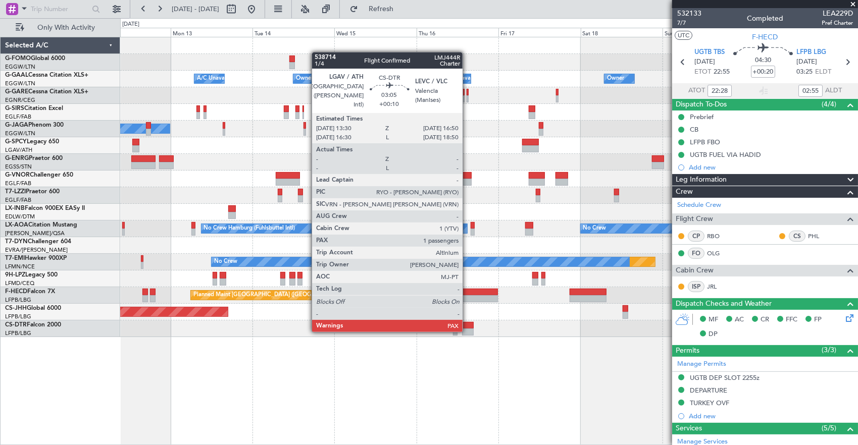
click at [467, 331] on div at bounding box center [468, 332] width 12 height 7
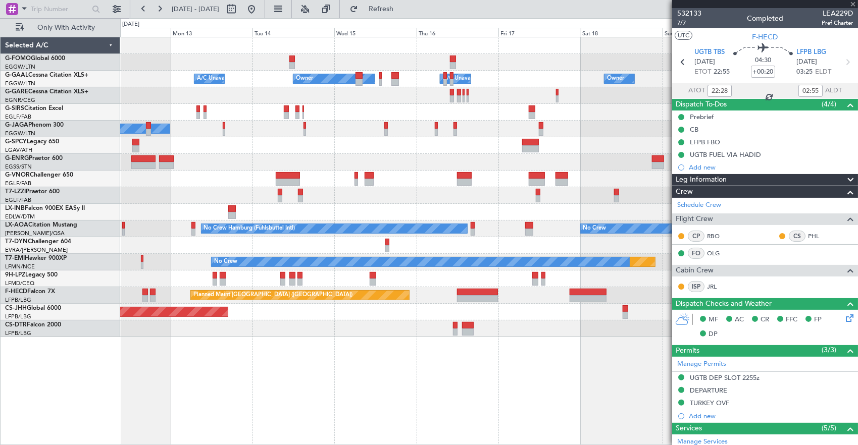
type input "+00:10"
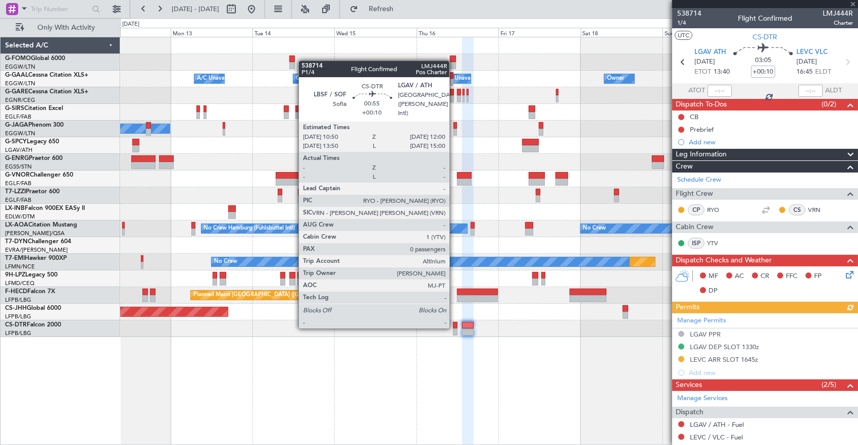
click at [454, 328] on div at bounding box center [455, 325] width 4 height 7
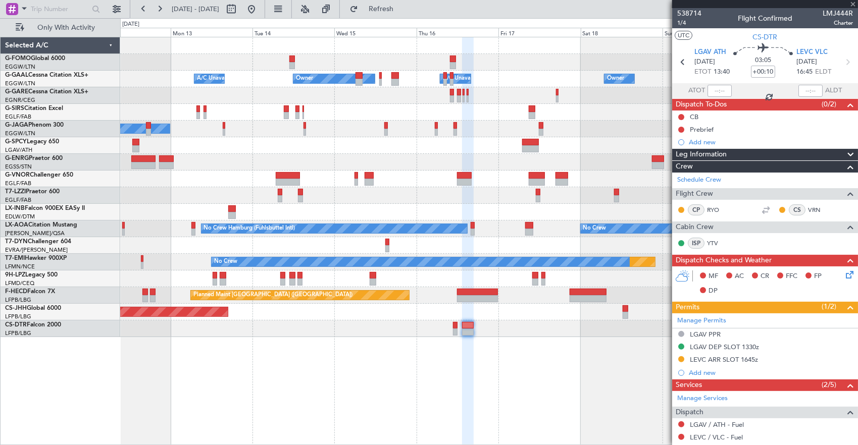
type input "0"
